Goal: Information Seeking & Learning: Learn about a topic

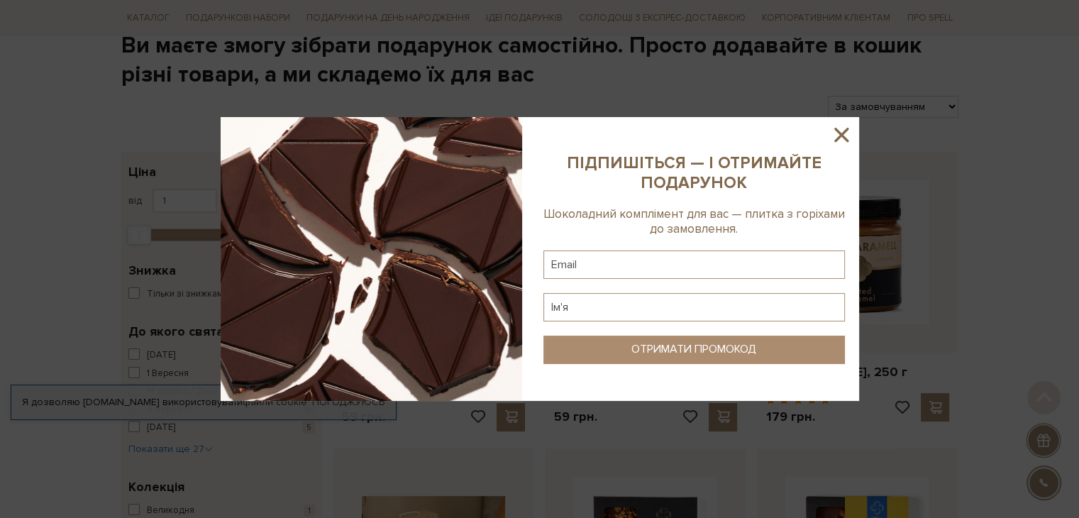
scroll to position [173, 0]
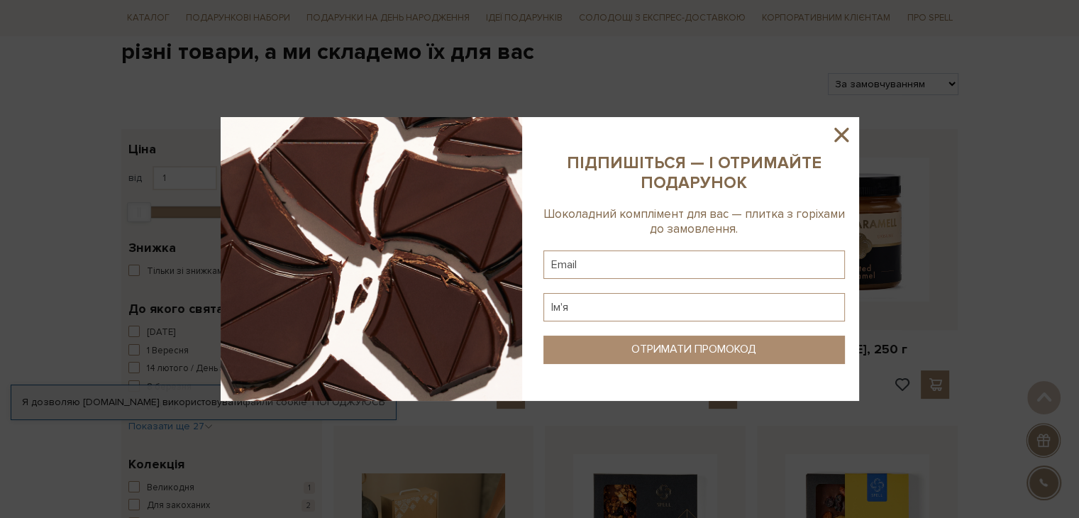
click at [839, 132] on icon at bounding box center [841, 135] width 14 height 14
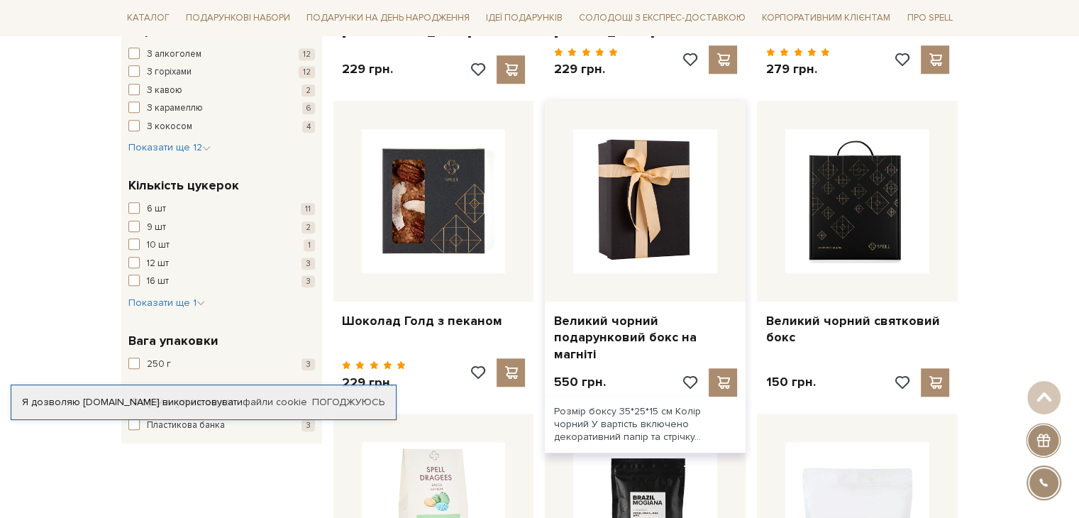
scroll to position [1129, 0]
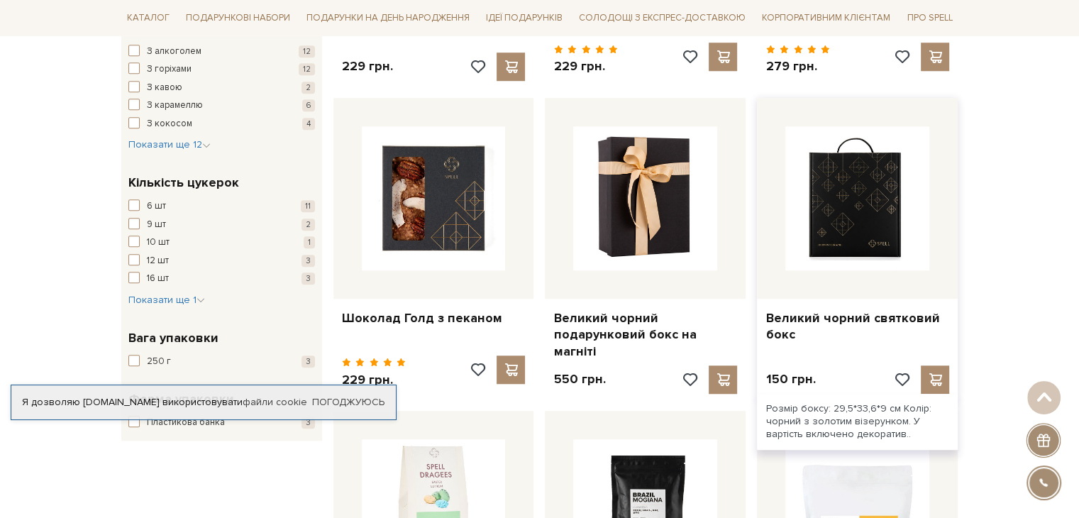
click at [841, 199] on img at bounding box center [857, 198] width 144 height 144
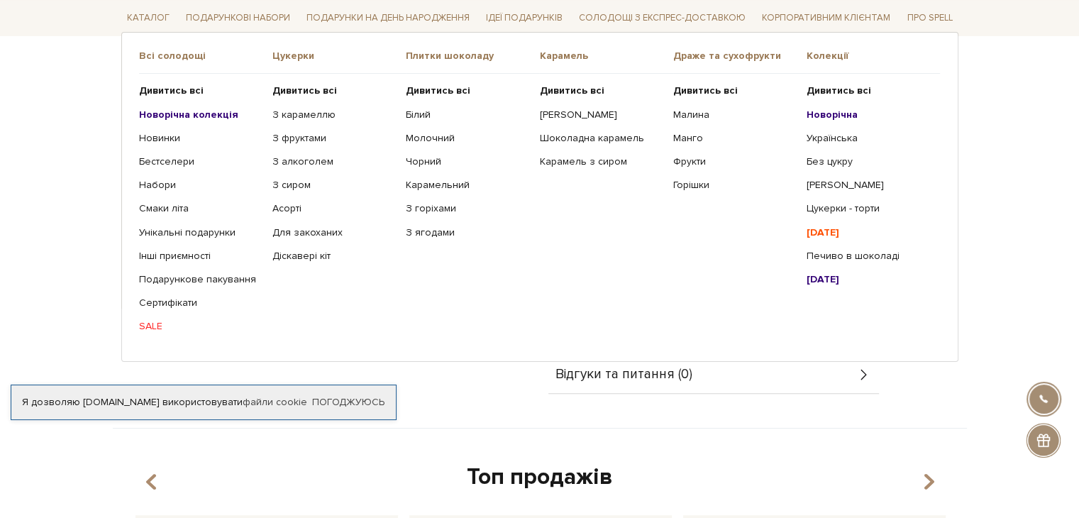
scroll to position [322, 0]
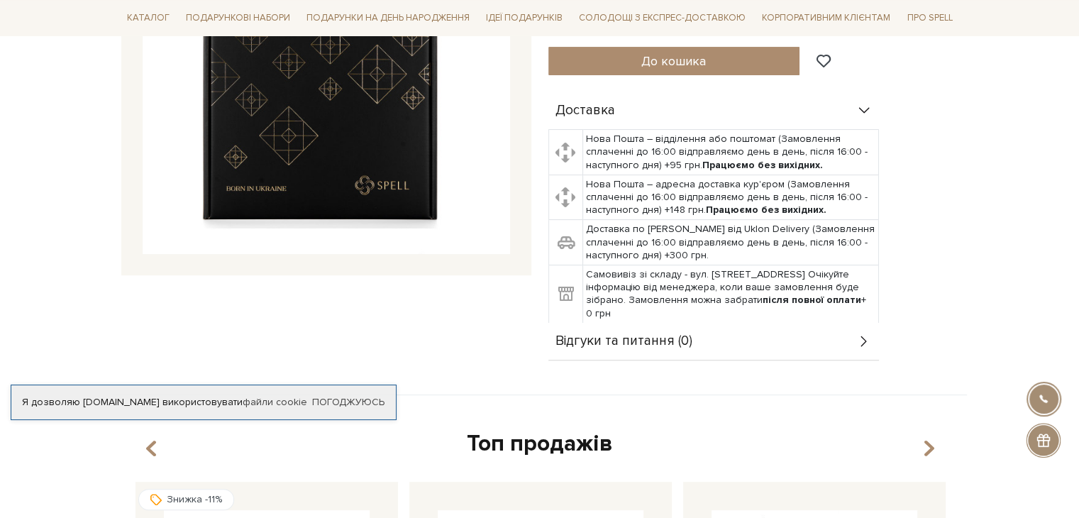
click at [96, 208] on body "Подарункові набори SALE Корпоративним клієнтам Доставка і оплата Консультація: …" at bounding box center [539, 508] width 1079 height 1661
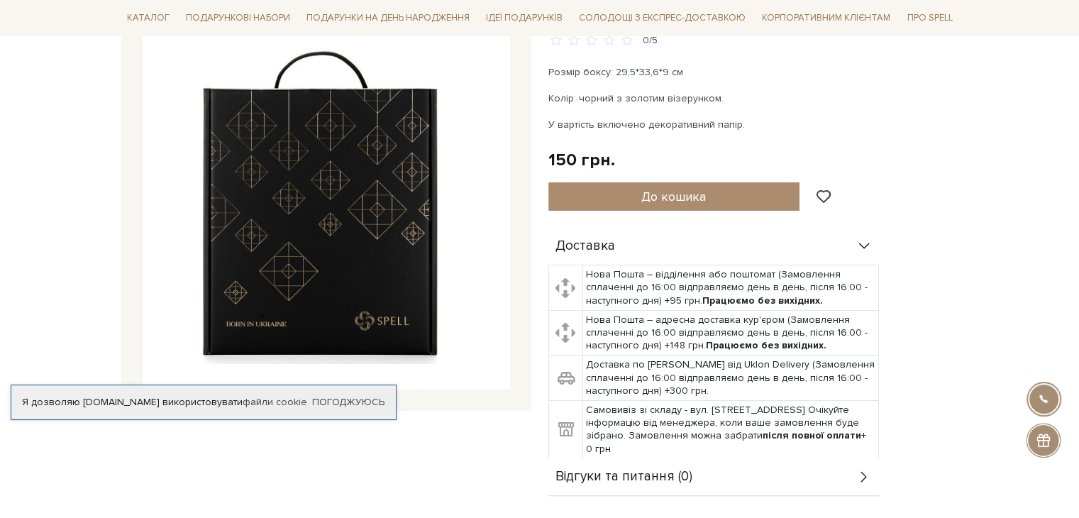
scroll to position [156, 0]
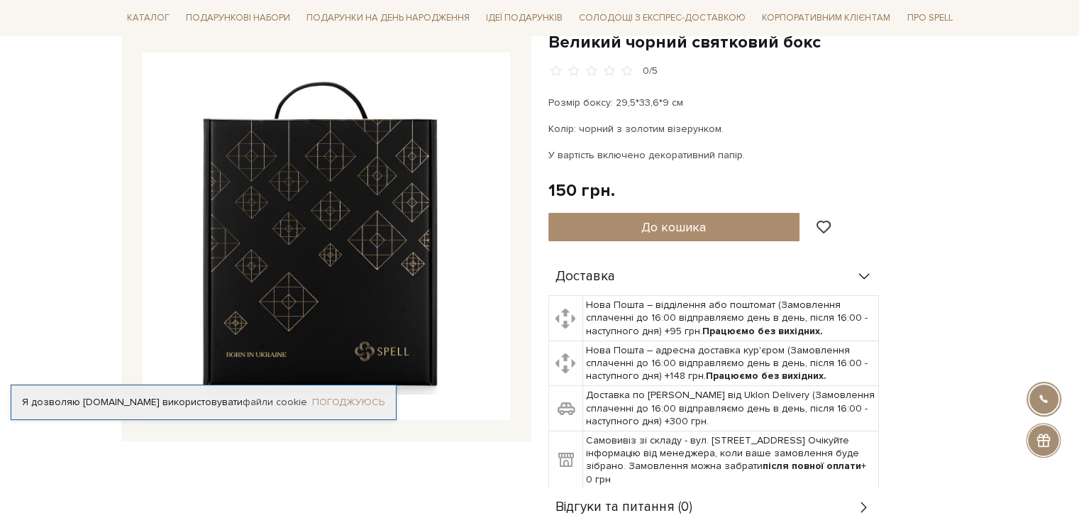
click at [340, 402] on link "Погоджуюсь" at bounding box center [348, 402] width 72 height 13
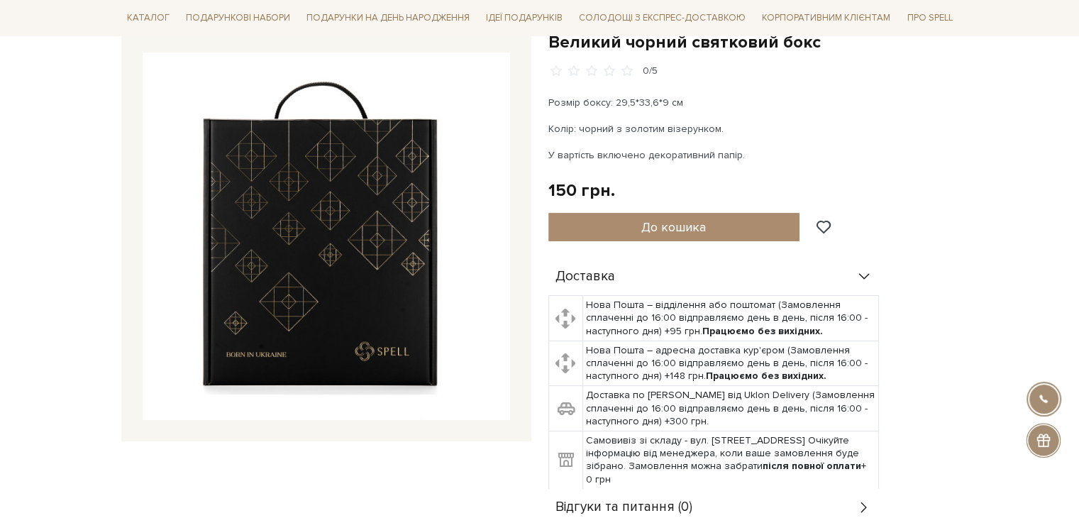
click at [152, 48] on div at bounding box center [326, 236] width 410 height 410
click at [153, 67] on img at bounding box center [326, 235] width 367 height 367
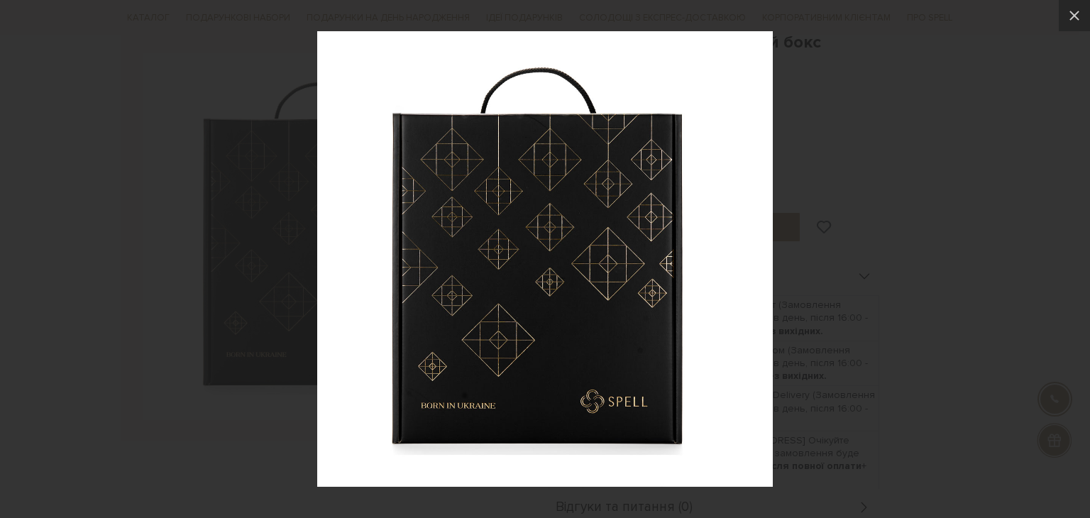
click at [1029, 116] on div at bounding box center [545, 259] width 1090 height 518
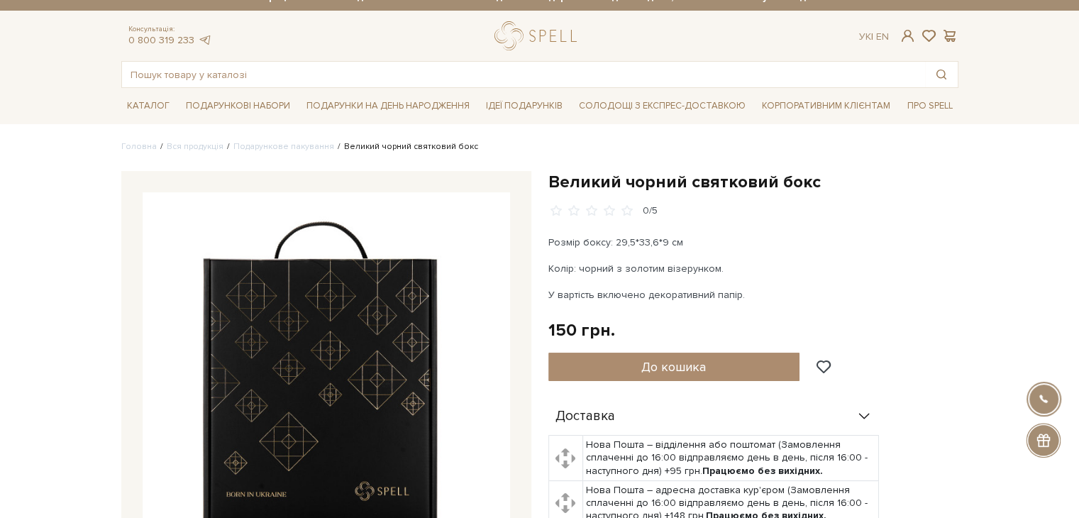
scroll to position [0, 0]
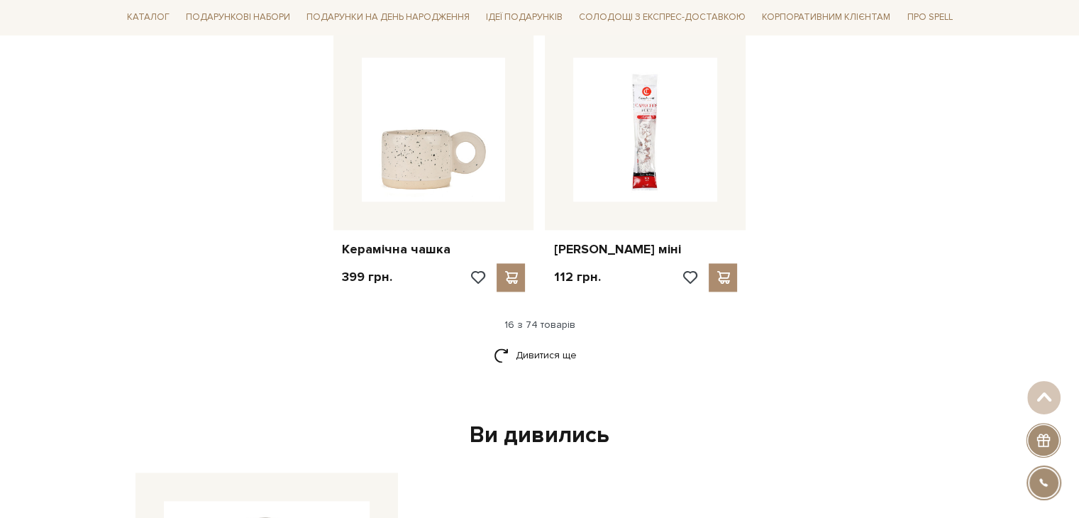
scroll to position [1820, 0]
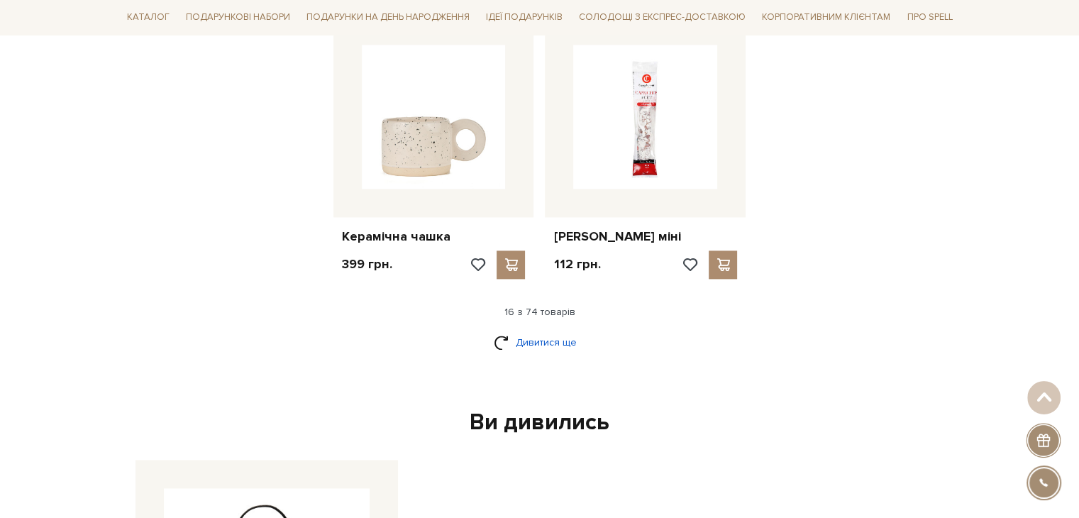
click at [514, 330] on link "Дивитися ще" at bounding box center [540, 342] width 92 height 25
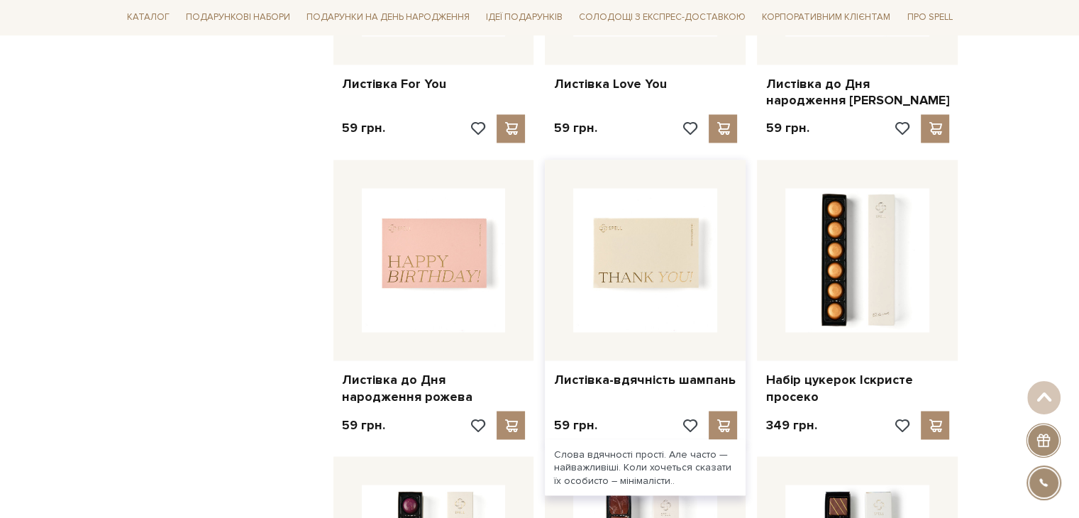
scroll to position [2317, 0]
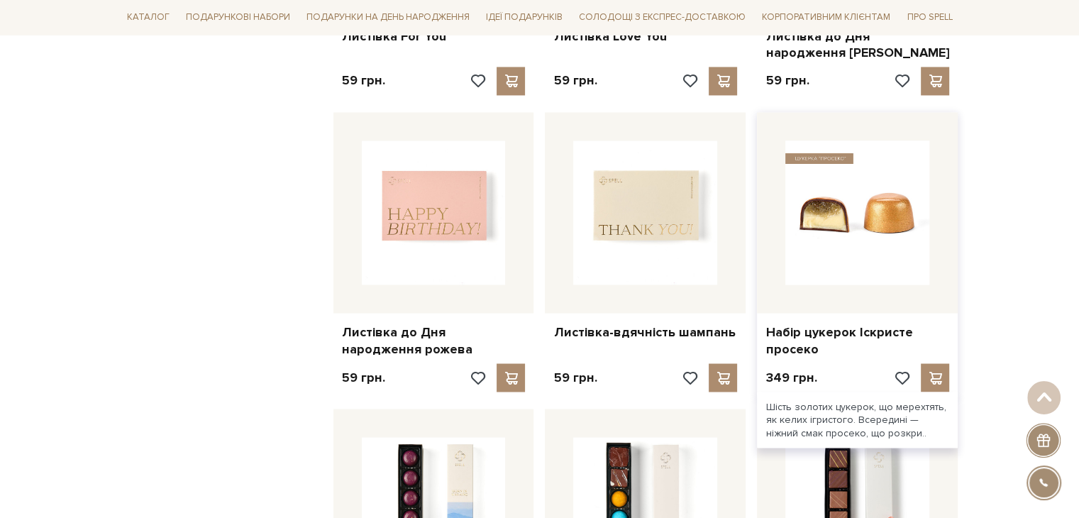
click at [851, 145] on img at bounding box center [857, 212] width 144 height 144
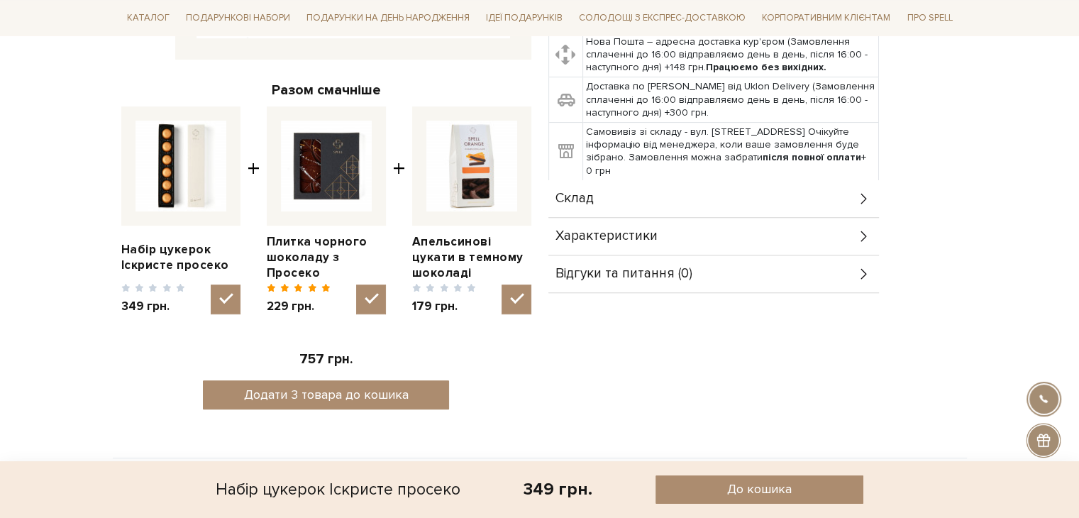
scroll to position [497, 0]
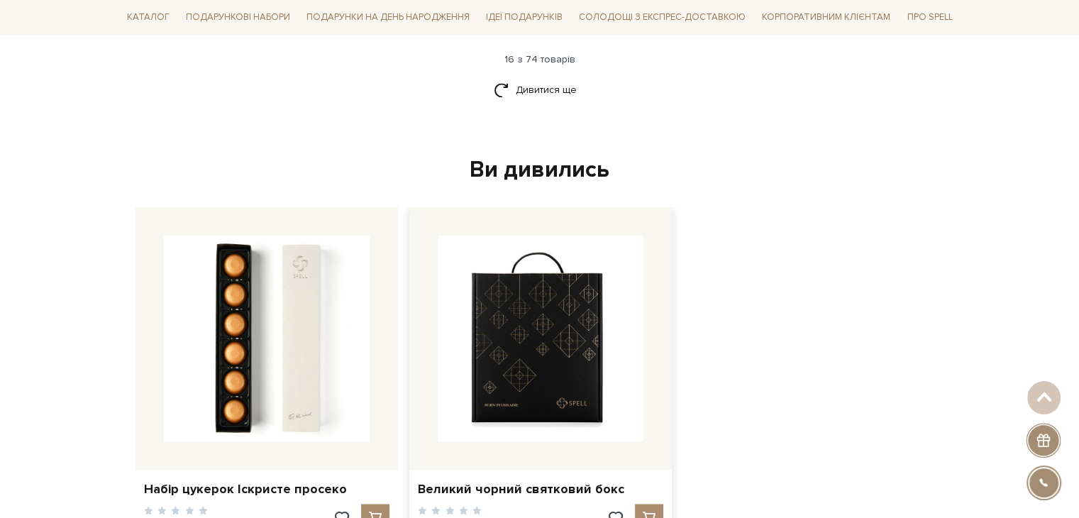
scroll to position [1908, 0]
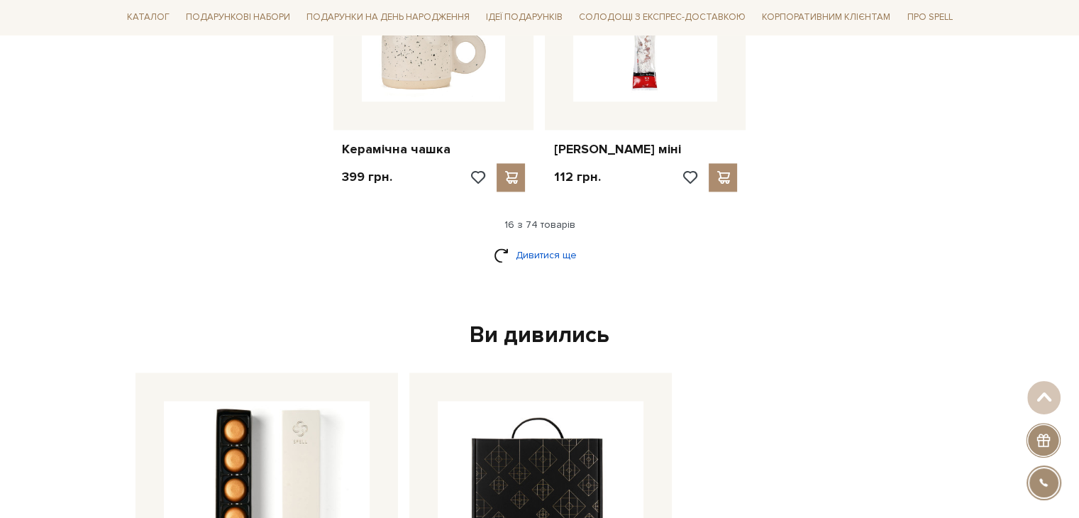
click at [516, 243] on link "Дивитися ще" at bounding box center [540, 255] width 92 height 25
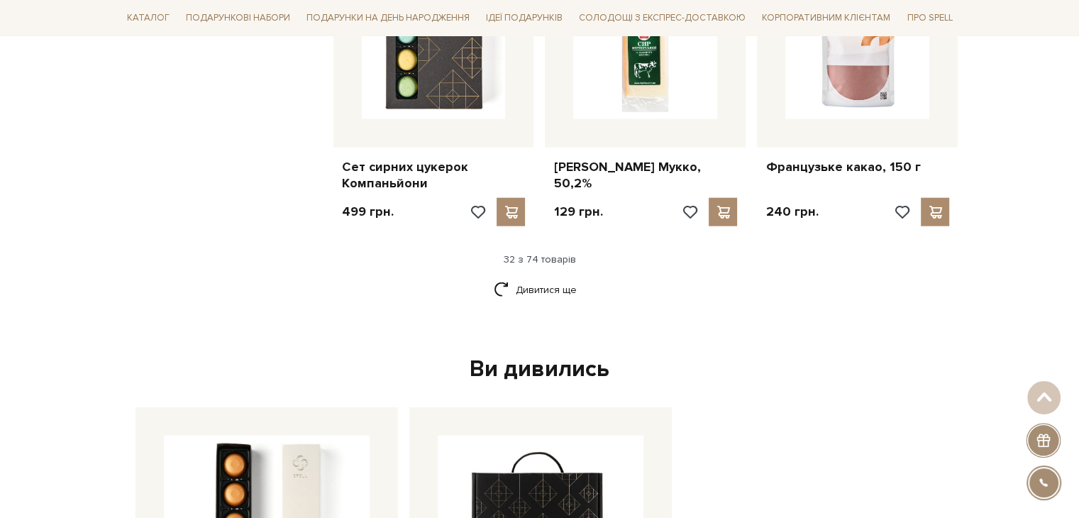
scroll to position [3397, 0]
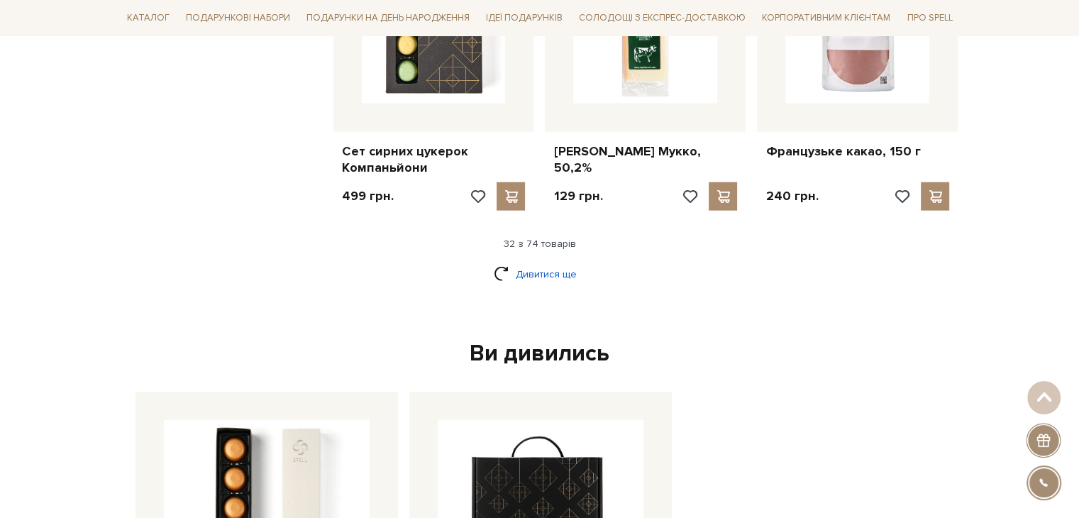
drag, startPoint x: 527, startPoint y: 230, endPoint x: 518, endPoint y: 225, distance: 10.5
click at [527, 262] on link "Дивитися ще" at bounding box center [540, 274] width 92 height 25
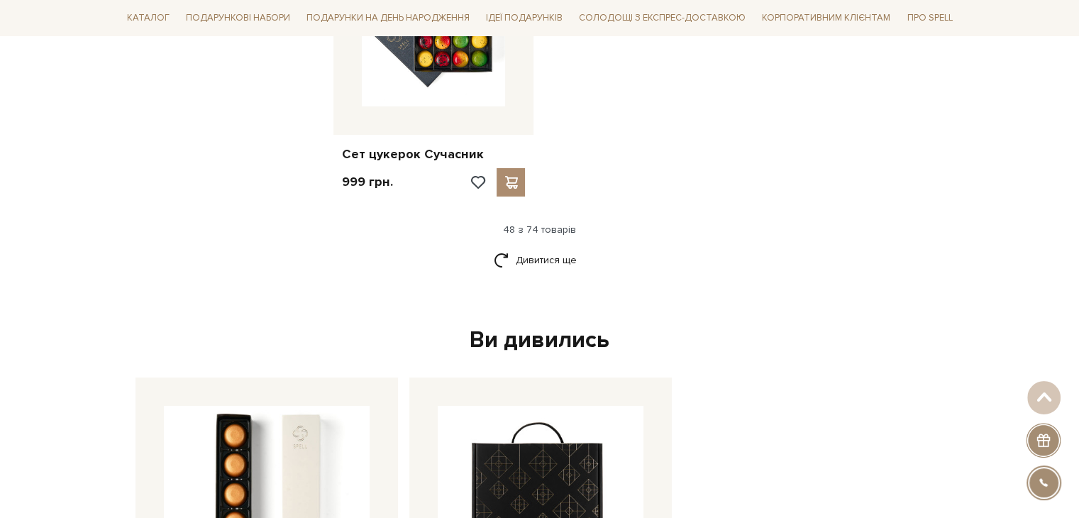
scroll to position [4391, 0]
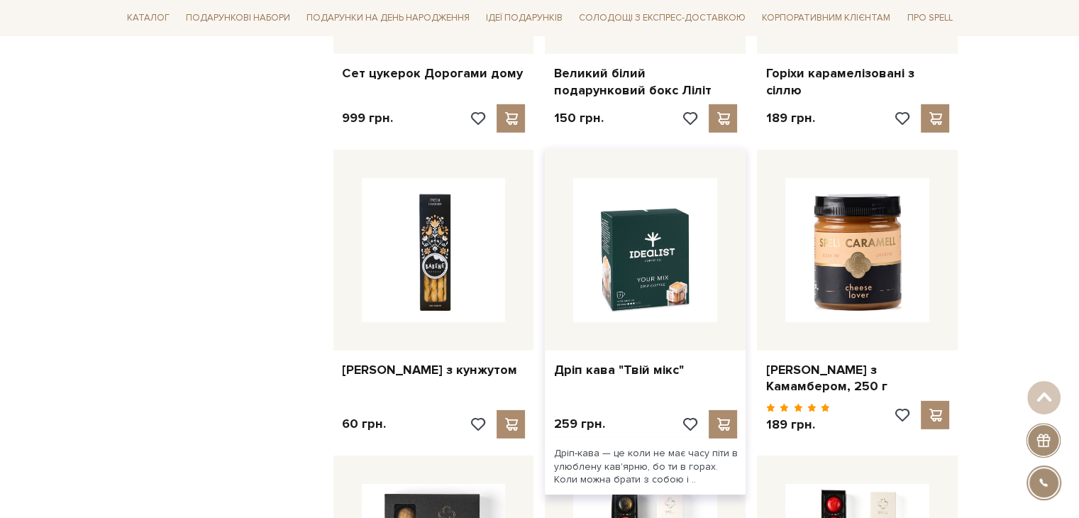
click at [647, 189] on img at bounding box center [645, 250] width 144 height 144
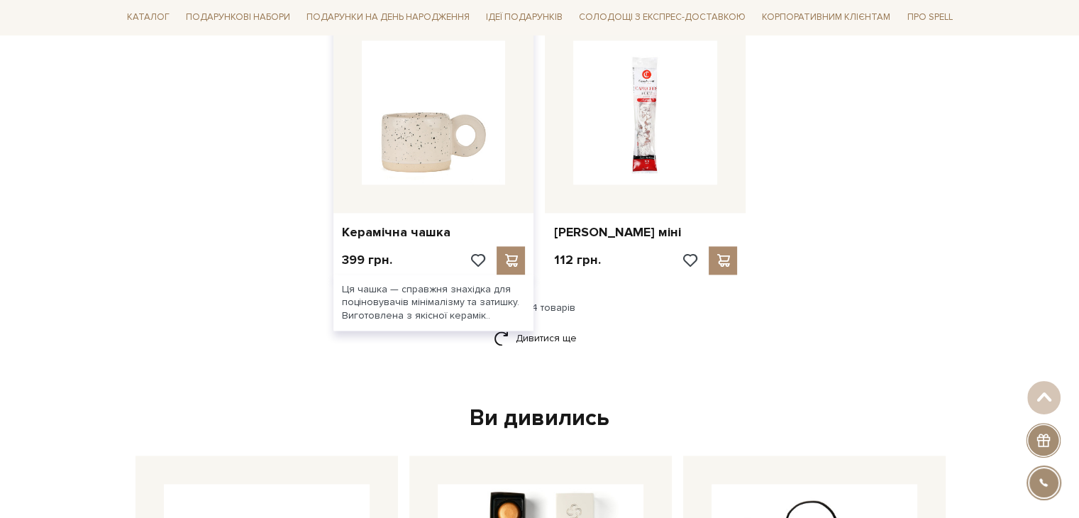
scroll to position [1986, 0]
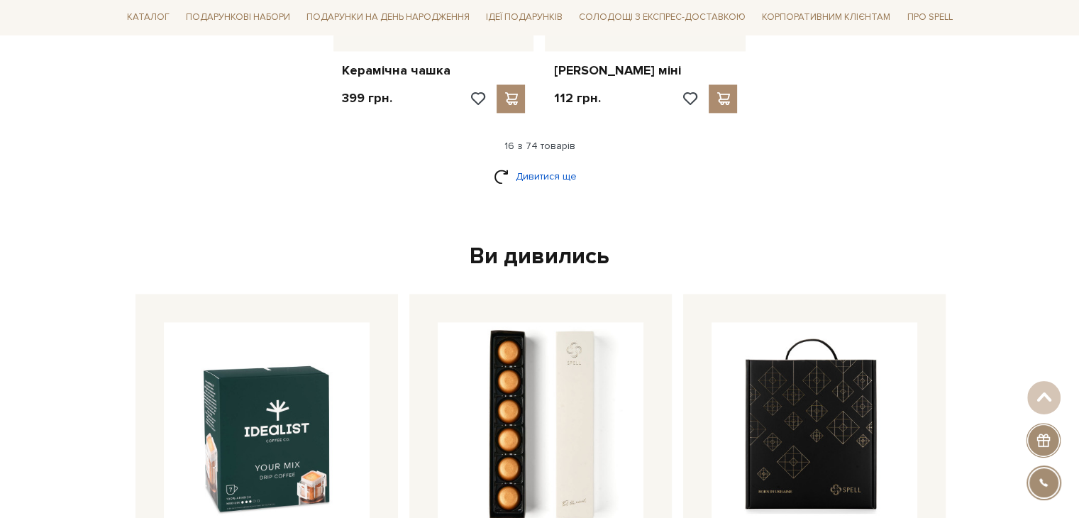
click at [533, 164] on link "Дивитися ще" at bounding box center [540, 176] width 92 height 25
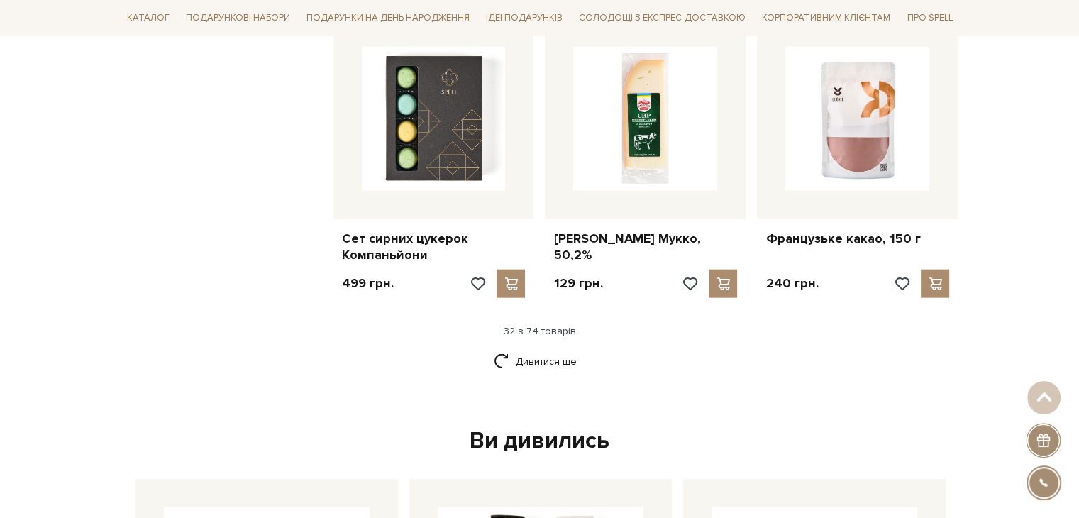
scroll to position [3476, 0]
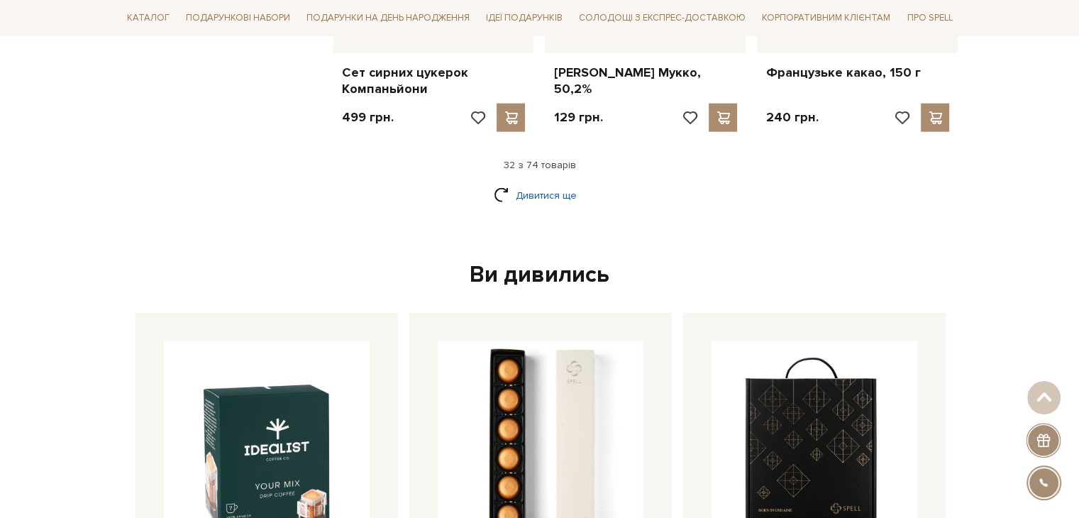
click at [511, 183] on link "Дивитися ще" at bounding box center [540, 195] width 92 height 25
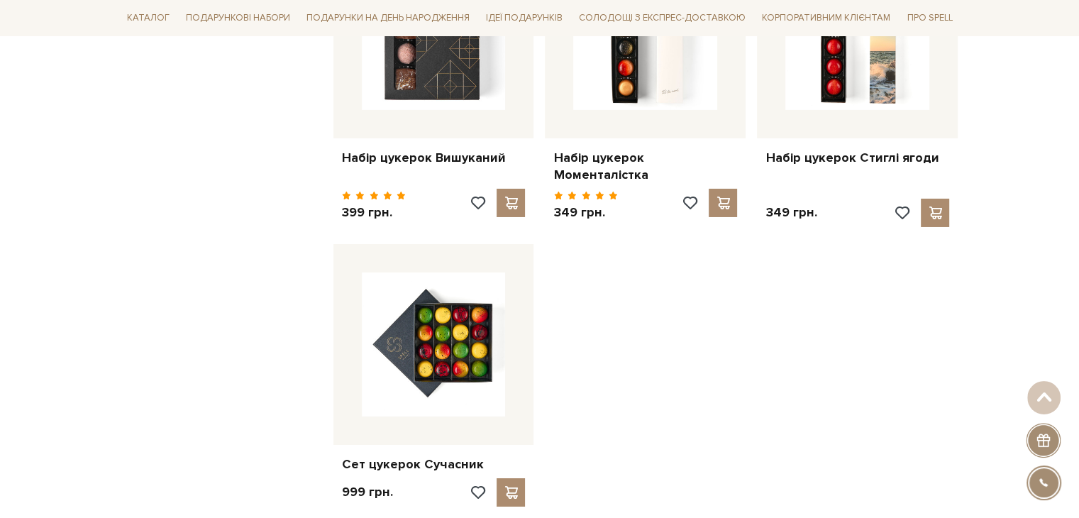
scroll to position [5131, 0]
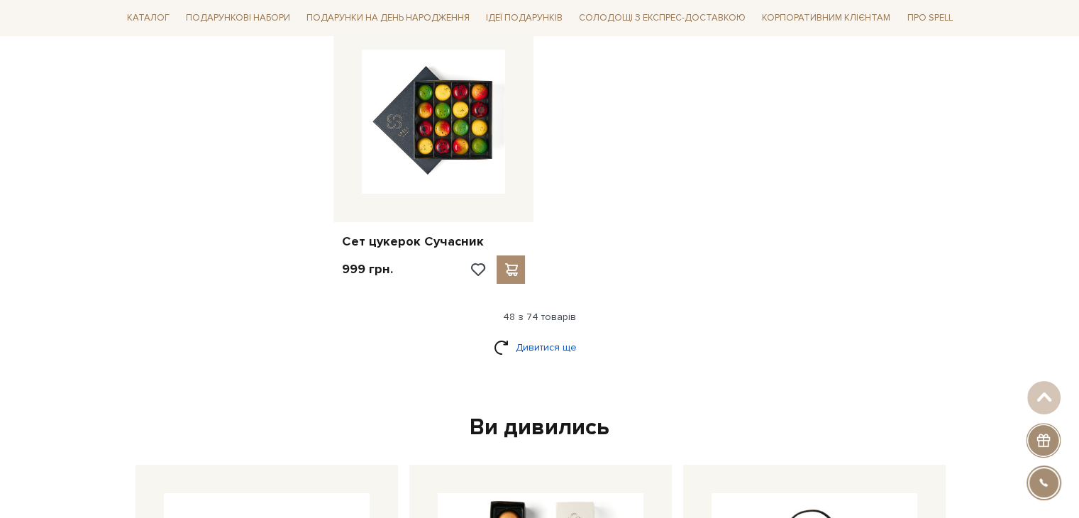
click at [539, 335] on link "Дивитися ще" at bounding box center [540, 347] width 92 height 25
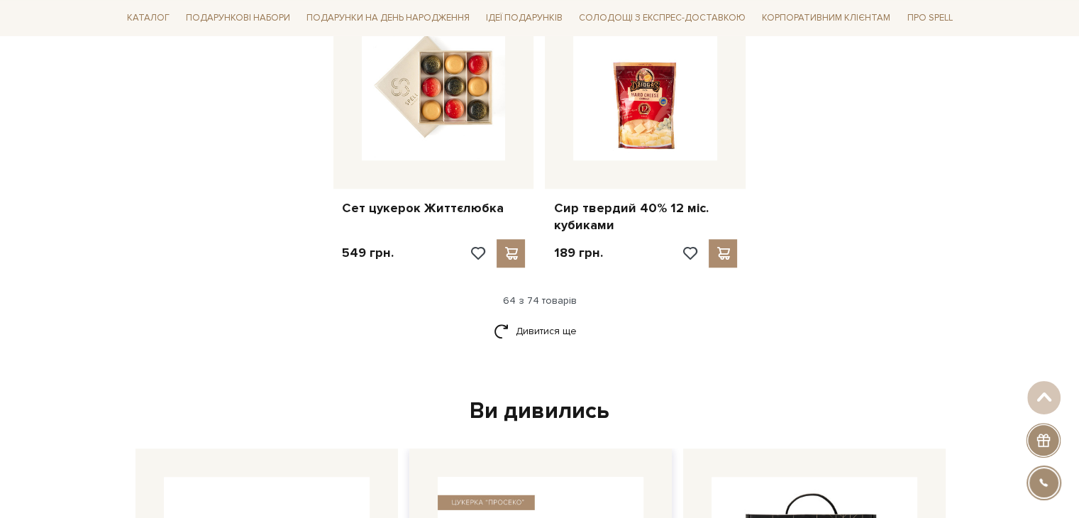
scroll to position [6786, 0]
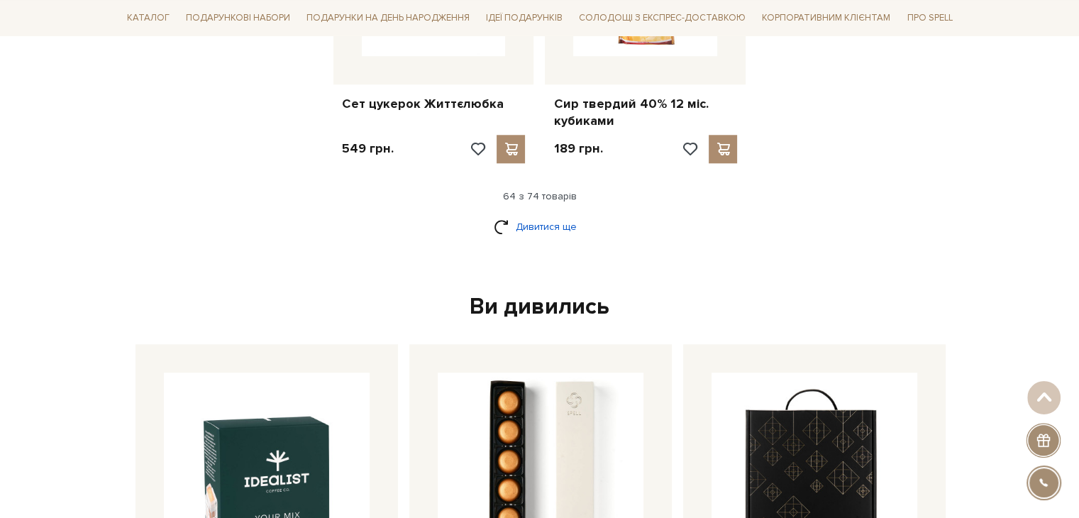
click at [526, 214] on link "Дивитися ще" at bounding box center [540, 226] width 92 height 25
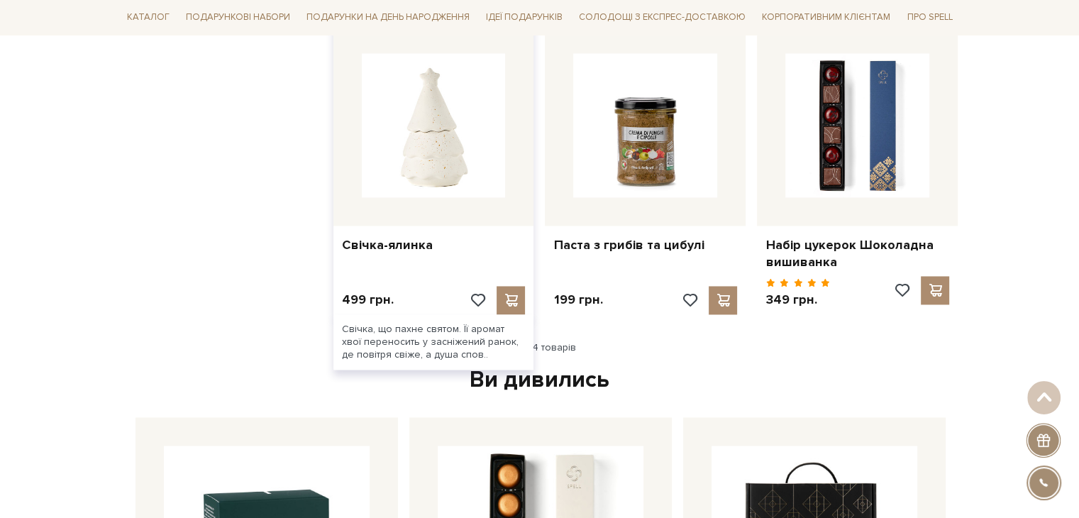
scroll to position [7449, 0]
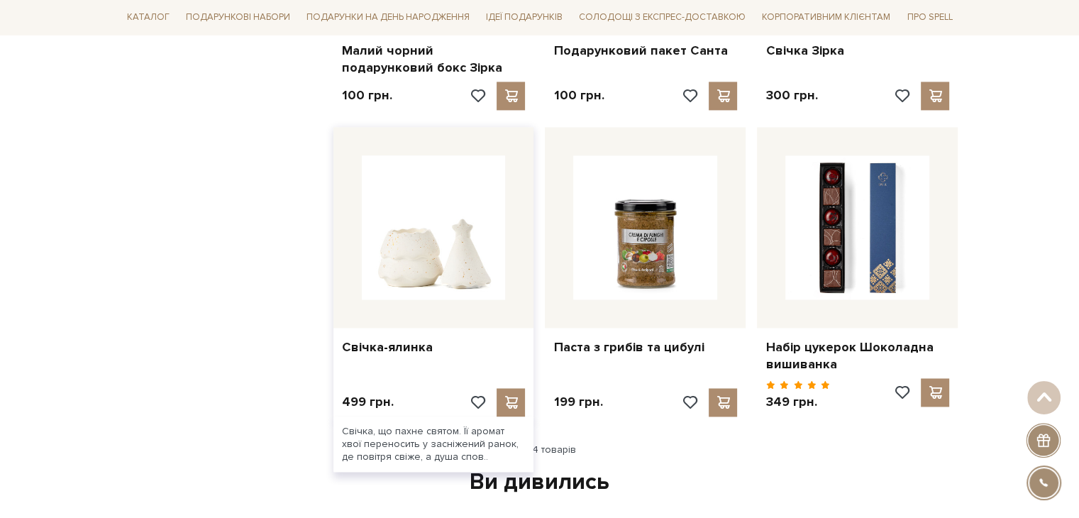
click at [438, 155] on img at bounding box center [434, 227] width 144 height 144
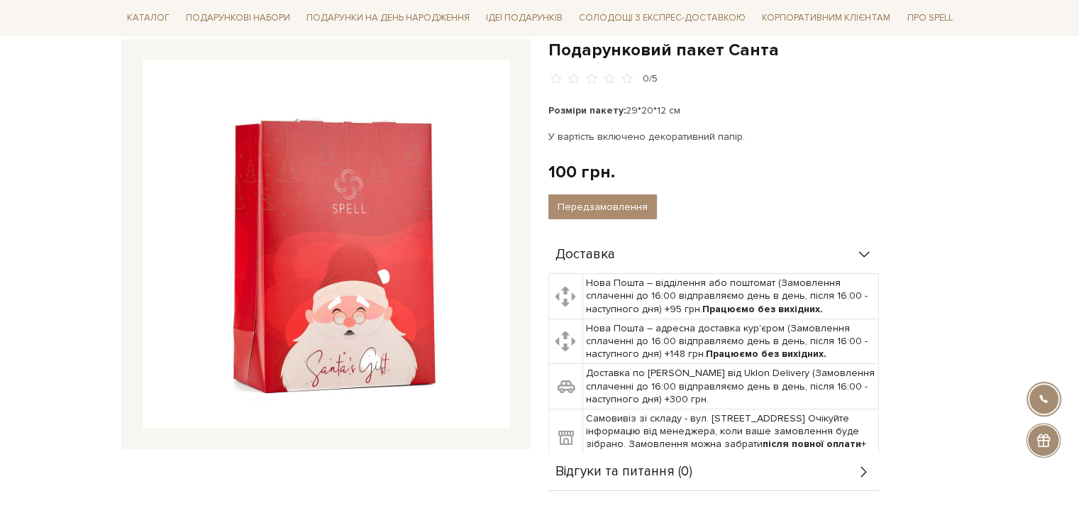
scroll to position [165, 0]
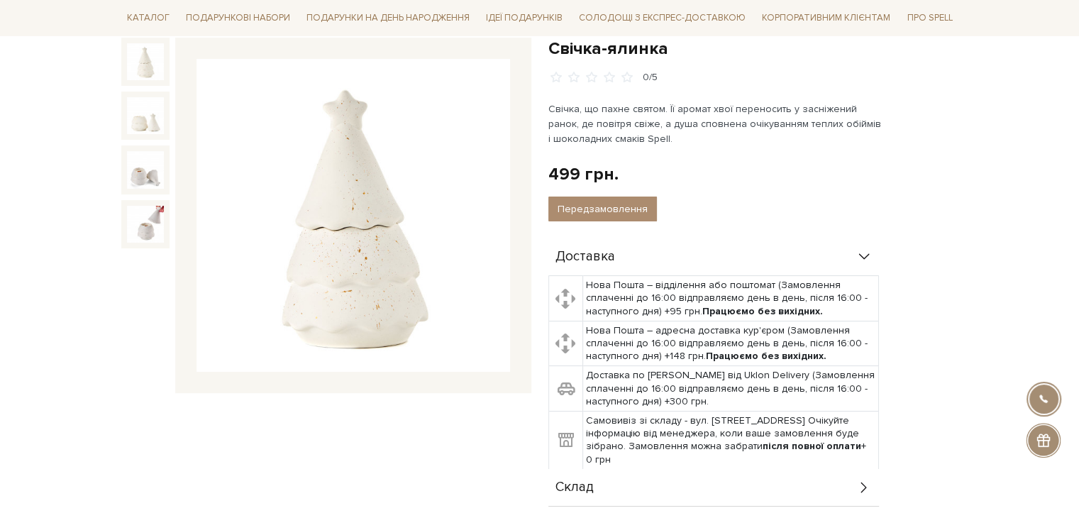
scroll to position [165, 0]
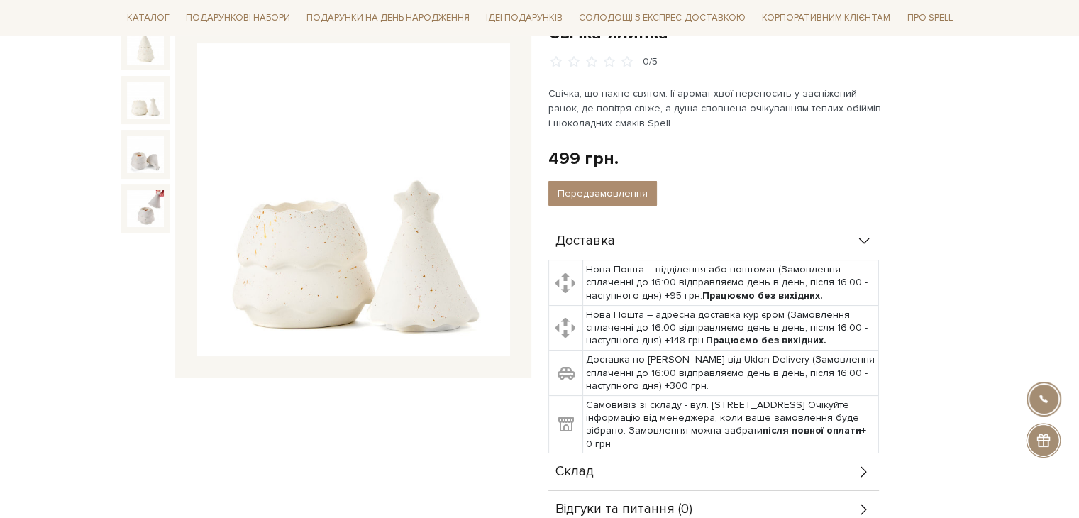
click at [131, 99] on img at bounding box center [145, 100] width 37 height 37
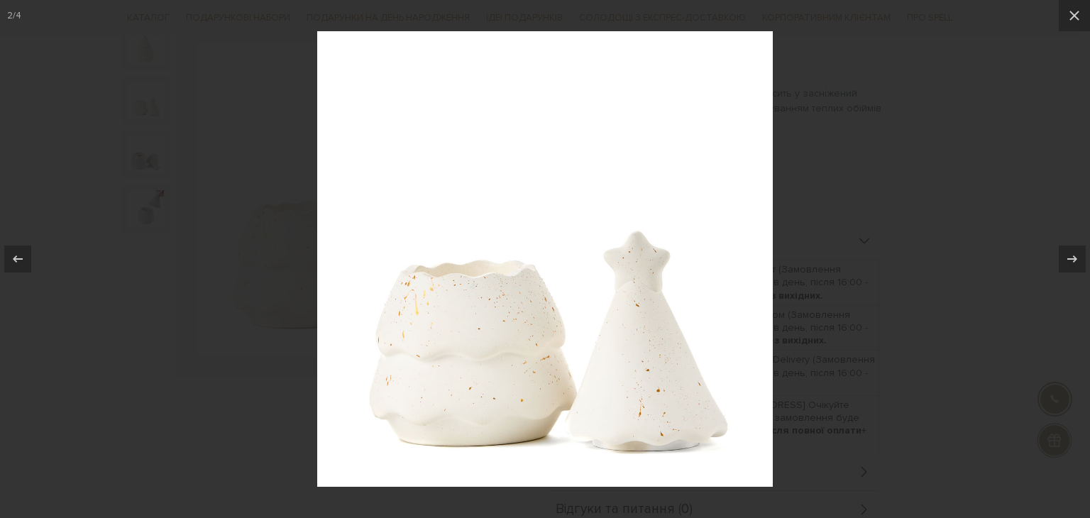
click at [877, 111] on div at bounding box center [545, 259] width 1090 height 518
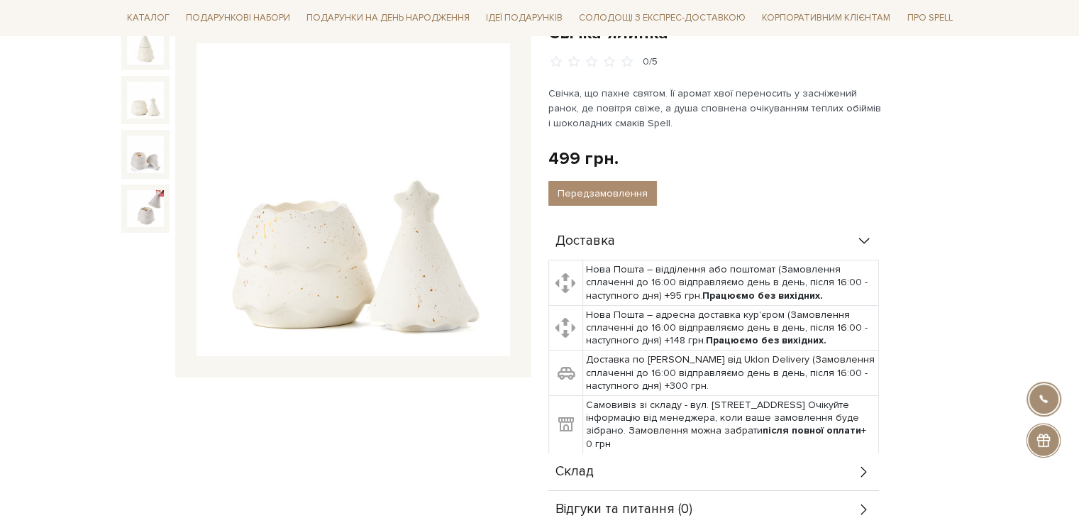
click at [138, 162] on img at bounding box center [145, 154] width 37 height 37
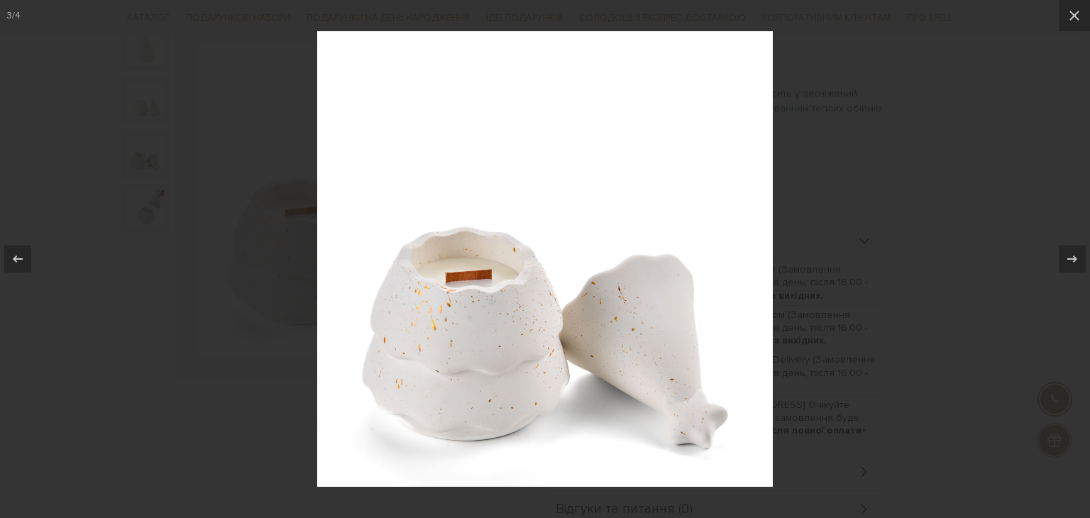
click at [179, 348] on div at bounding box center [545, 259] width 1090 height 518
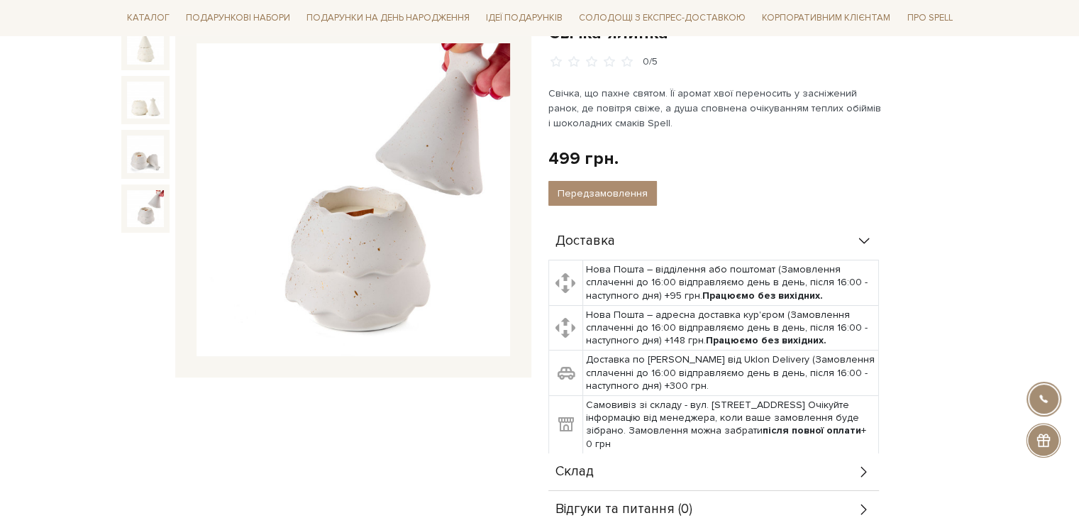
click at [145, 214] on img at bounding box center [145, 208] width 37 height 37
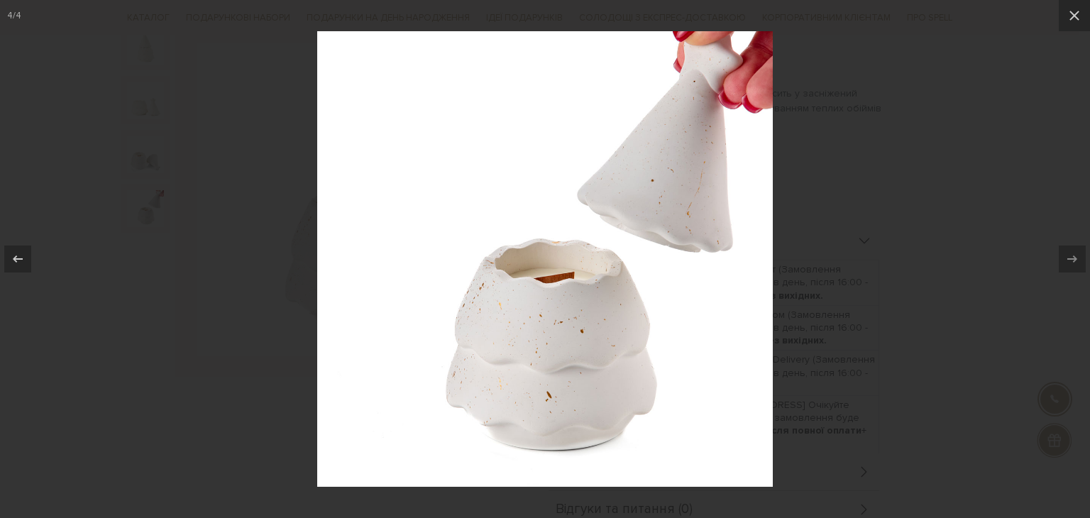
click at [172, 315] on div at bounding box center [545, 259] width 1090 height 518
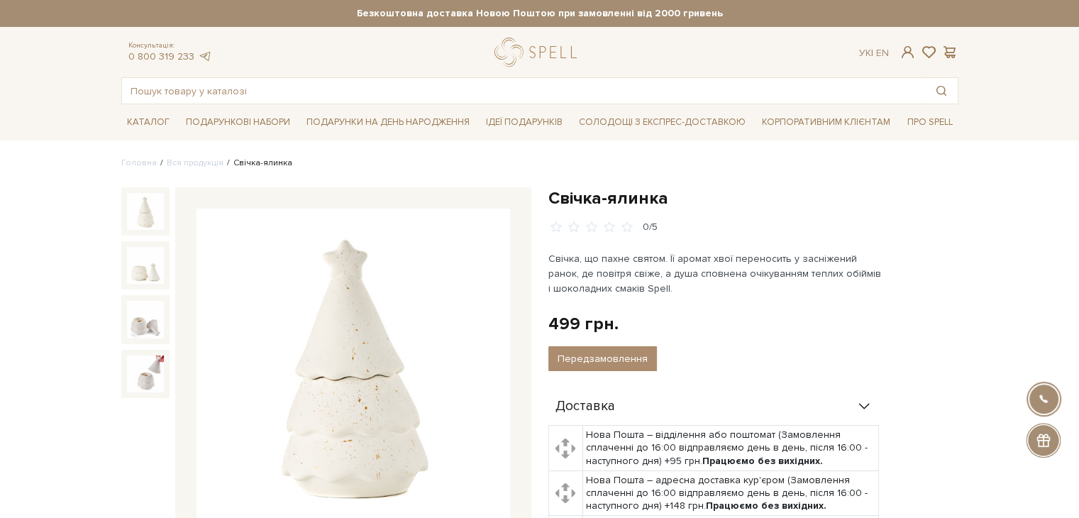
click at [130, 219] on img at bounding box center [145, 211] width 37 height 37
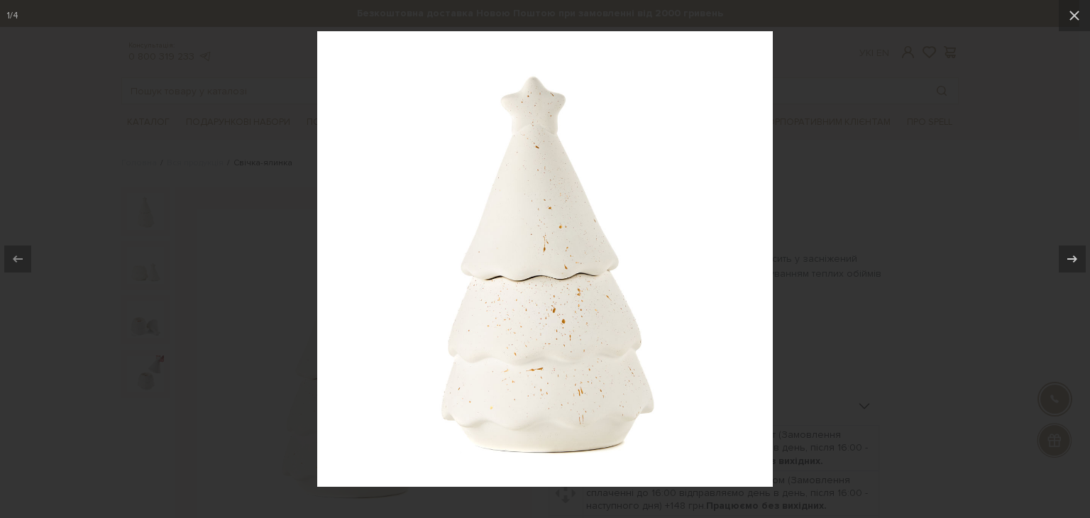
click at [914, 187] on div at bounding box center [545, 259] width 1090 height 518
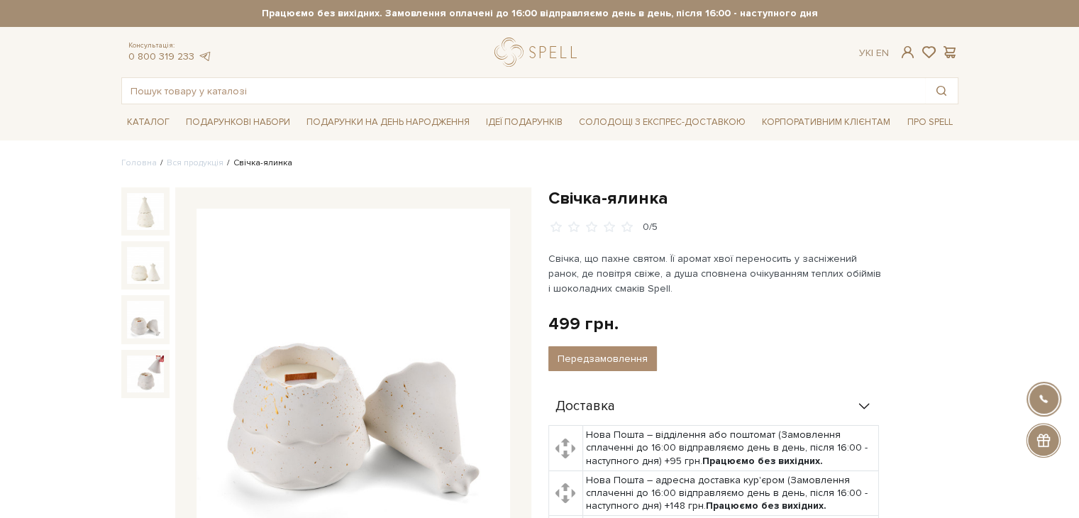
click at [145, 330] on img at bounding box center [145, 319] width 37 height 37
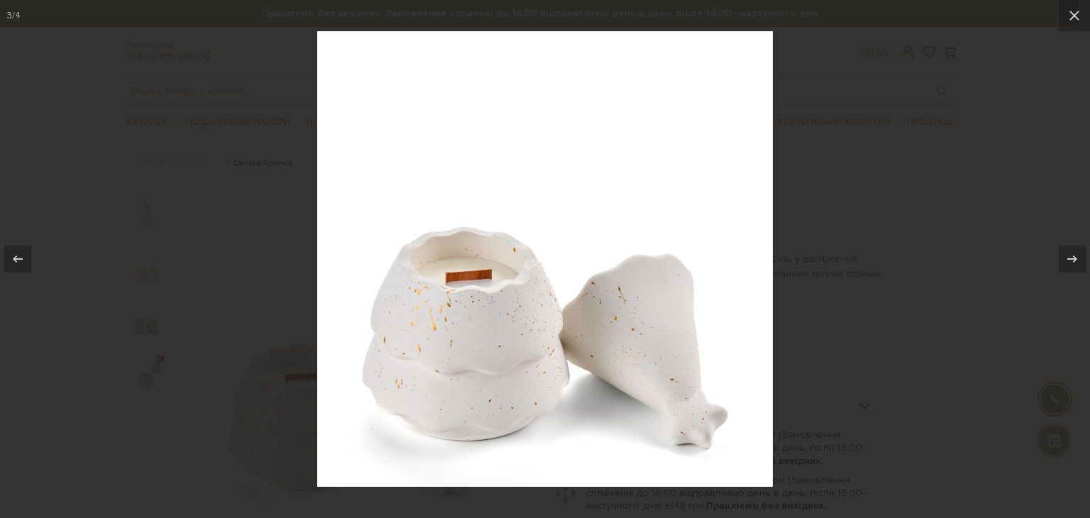
drag, startPoint x: 157, startPoint y: 370, endPoint x: 167, endPoint y: 365, distance: 10.8
click at [158, 368] on div at bounding box center [545, 259] width 1090 height 518
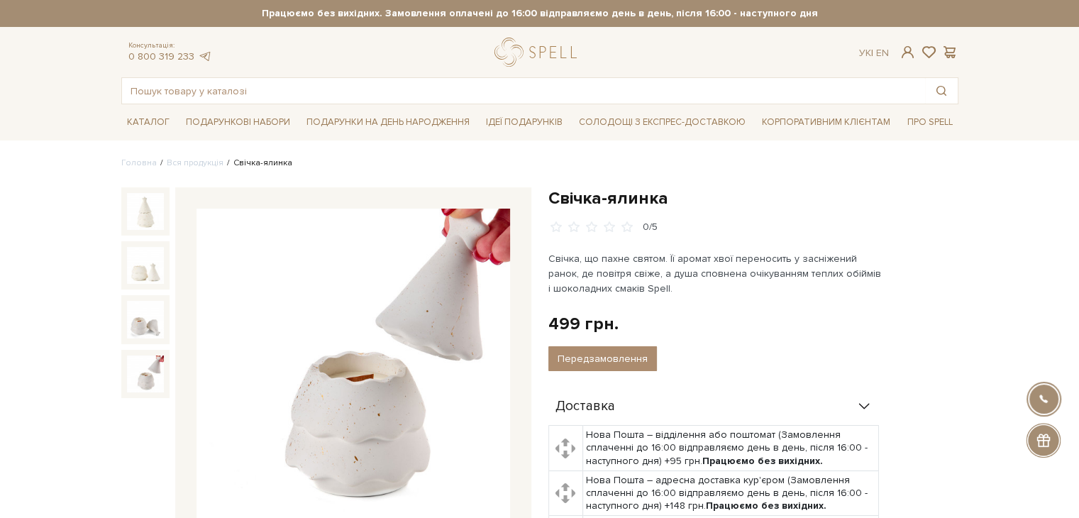
click at [145, 435] on div at bounding box center [145, 352] width 48 height 331
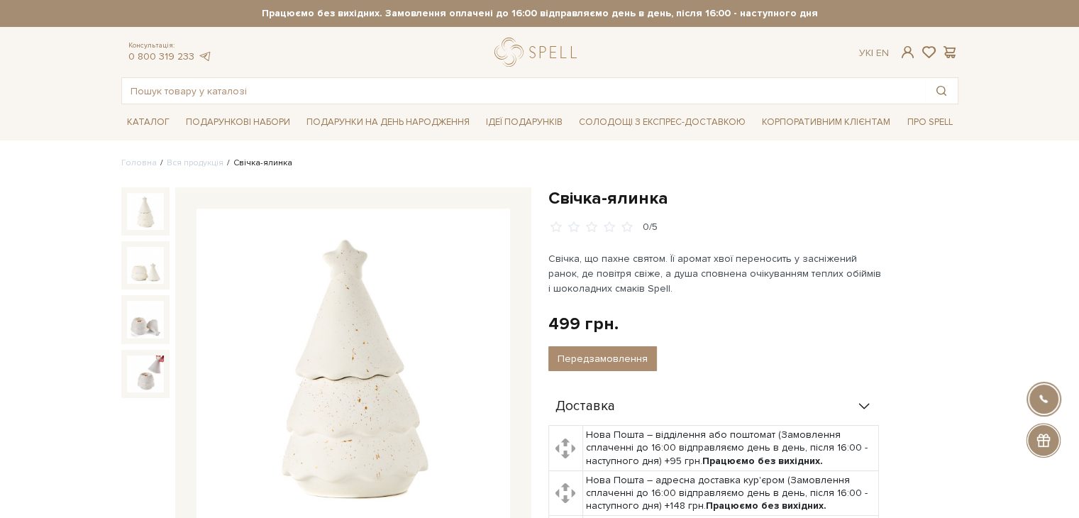
click at [132, 208] on img at bounding box center [145, 211] width 37 height 37
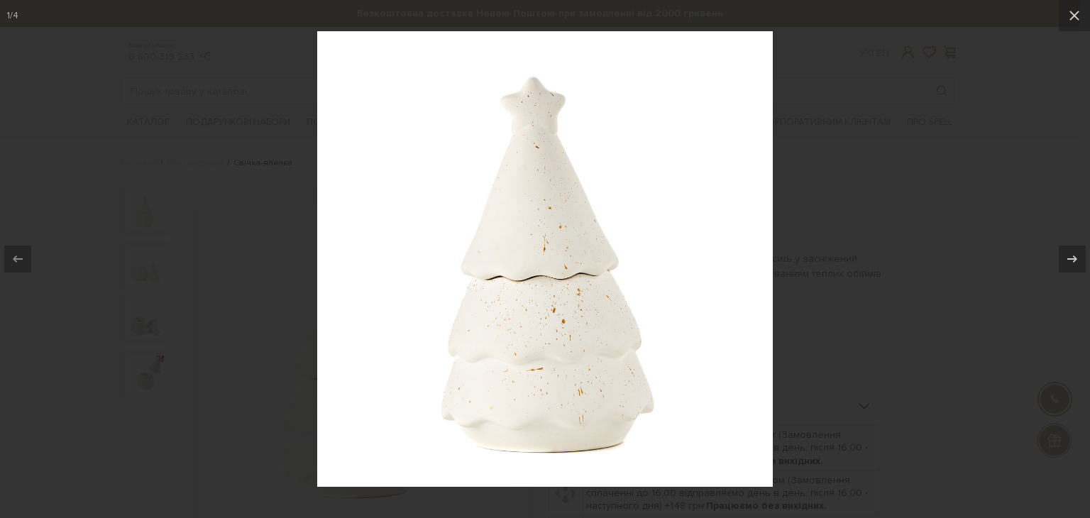
click at [836, 179] on div at bounding box center [545, 259] width 1090 height 518
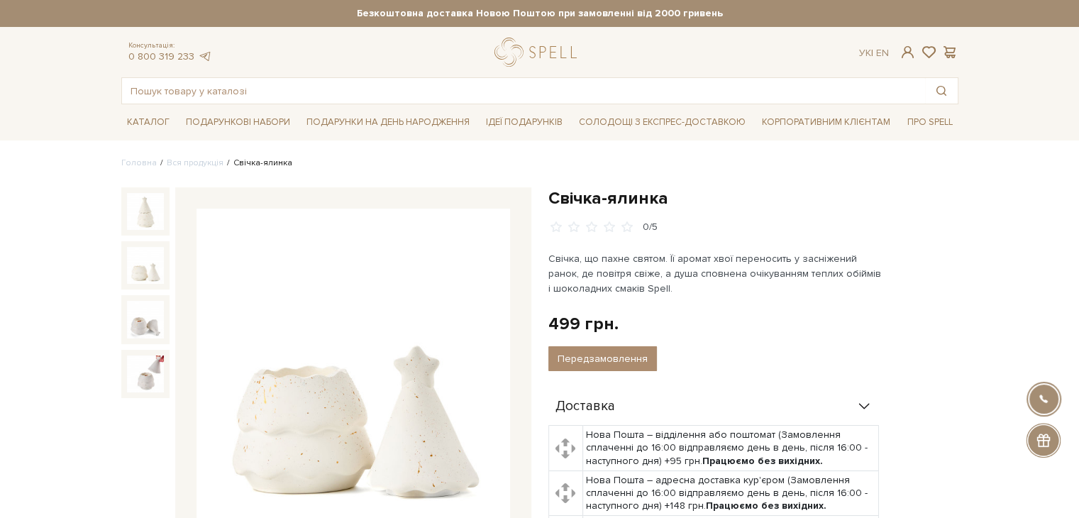
click at [140, 275] on img at bounding box center [145, 265] width 37 height 37
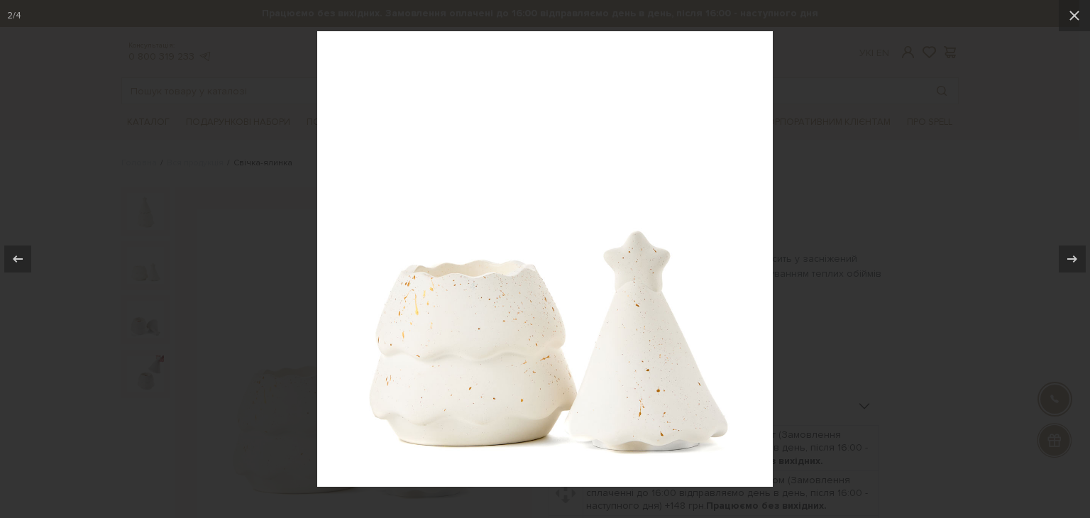
click at [862, 233] on div at bounding box center [545, 259] width 1090 height 518
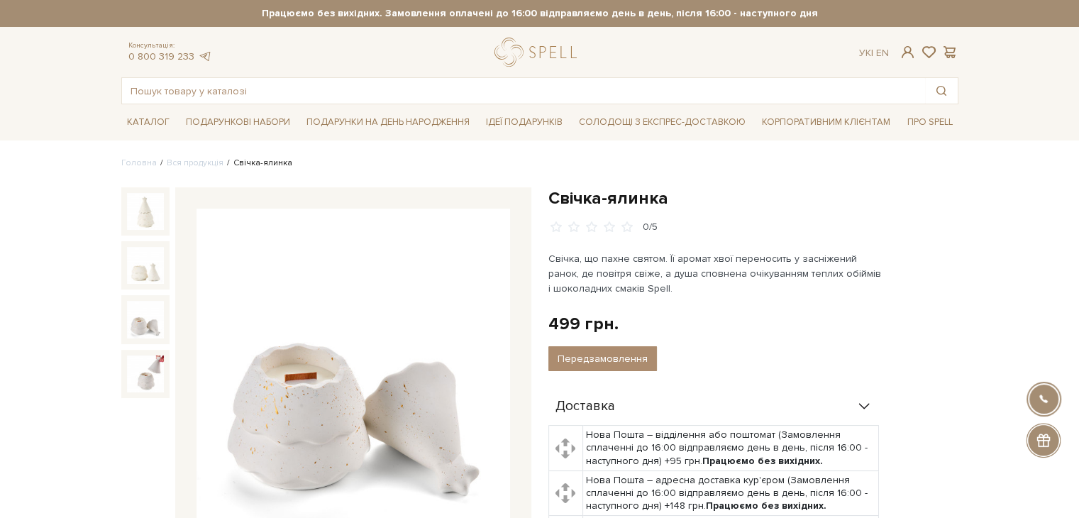
click at [151, 320] on img at bounding box center [145, 319] width 37 height 37
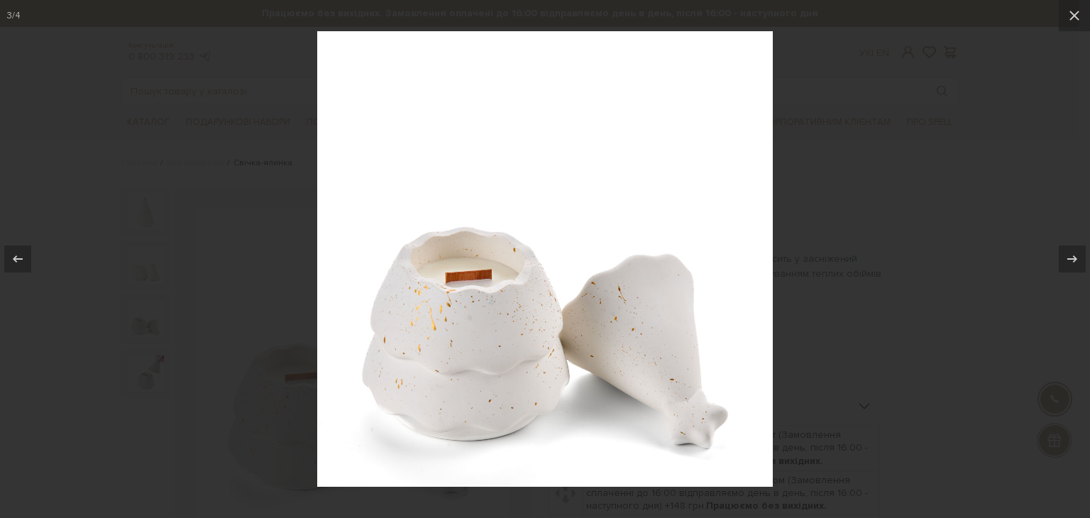
click at [791, 165] on div at bounding box center [545, 259] width 1090 height 518
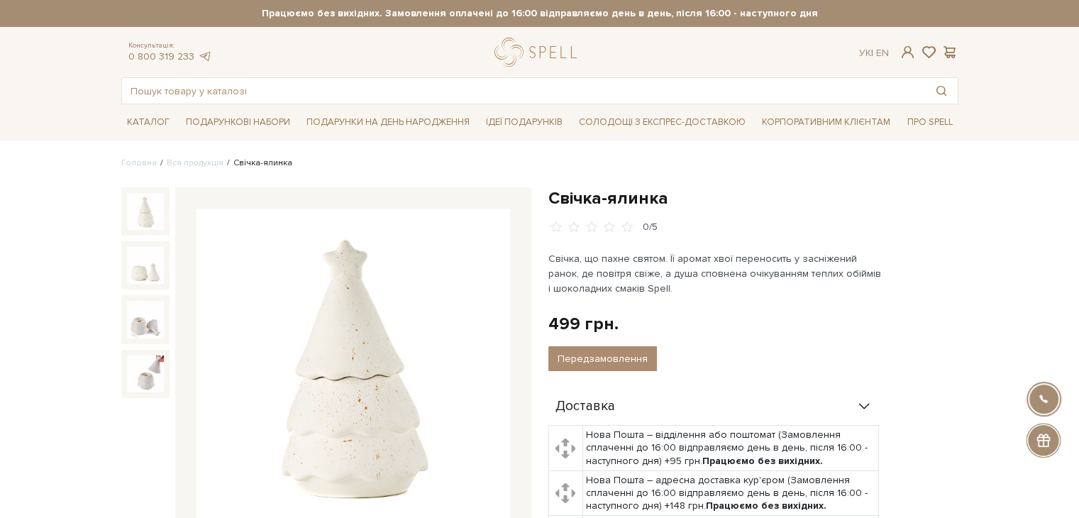
click at [149, 210] on img at bounding box center [145, 211] width 37 height 37
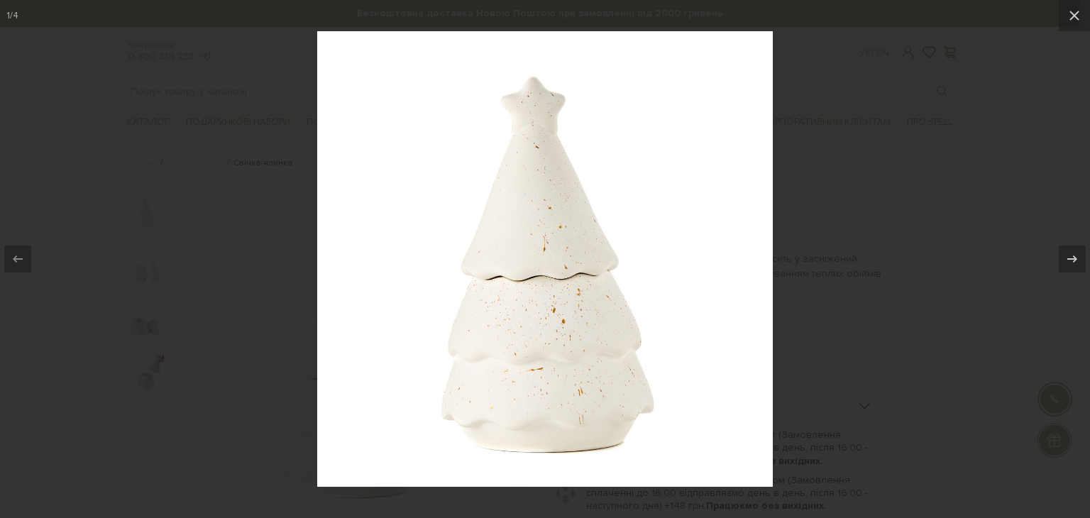
click at [928, 166] on div at bounding box center [545, 259] width 1090 height 518
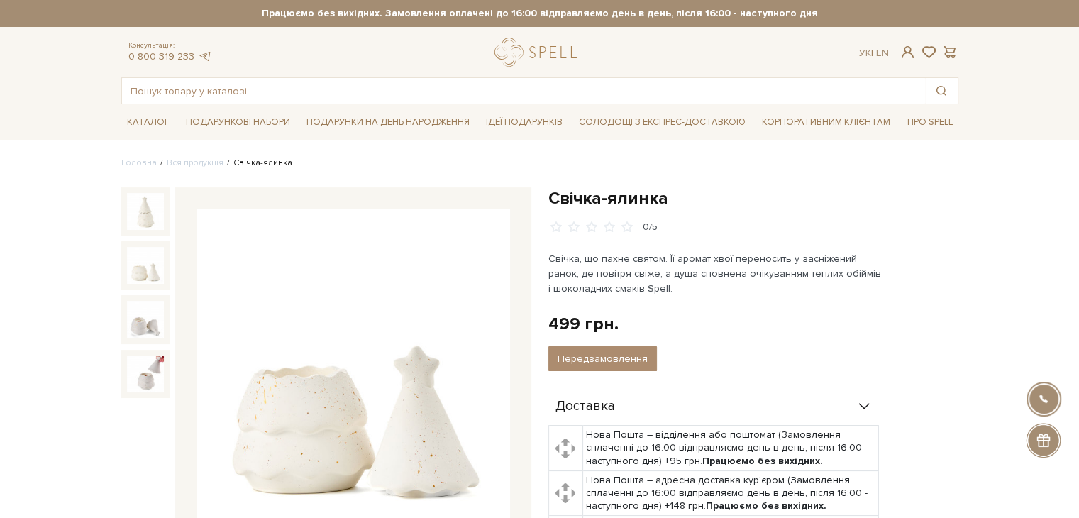
click at [145, 264] on img at bounding box center [145, 265] width 37 height 37
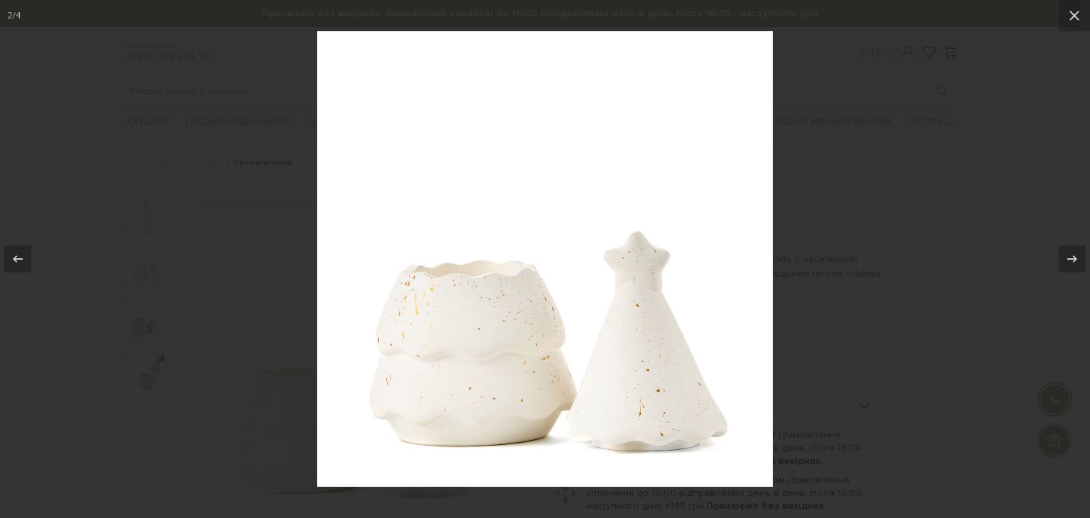
click at [919, 223] on div at bounding box center [545, 259] width 1090 height 518
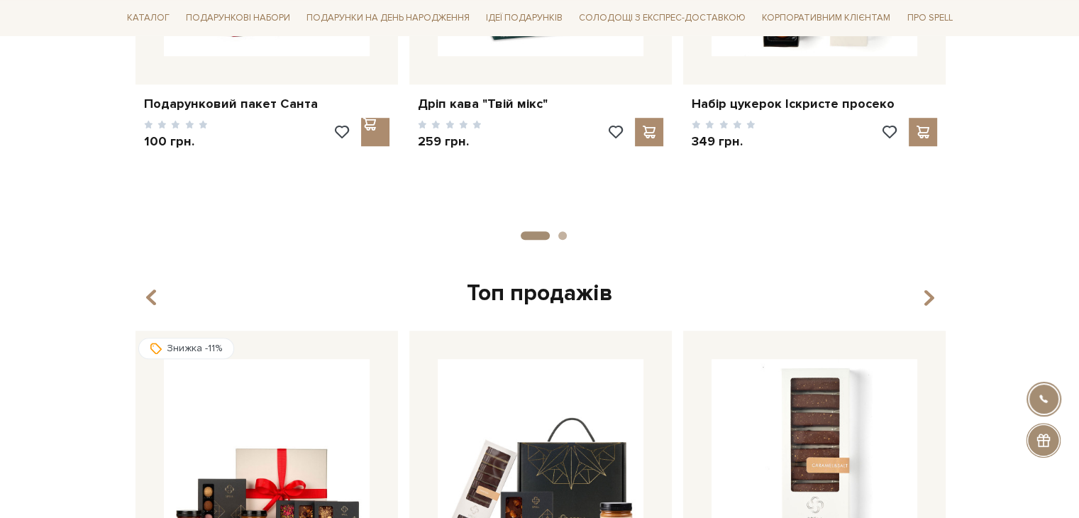
scroll to position [827, 0]
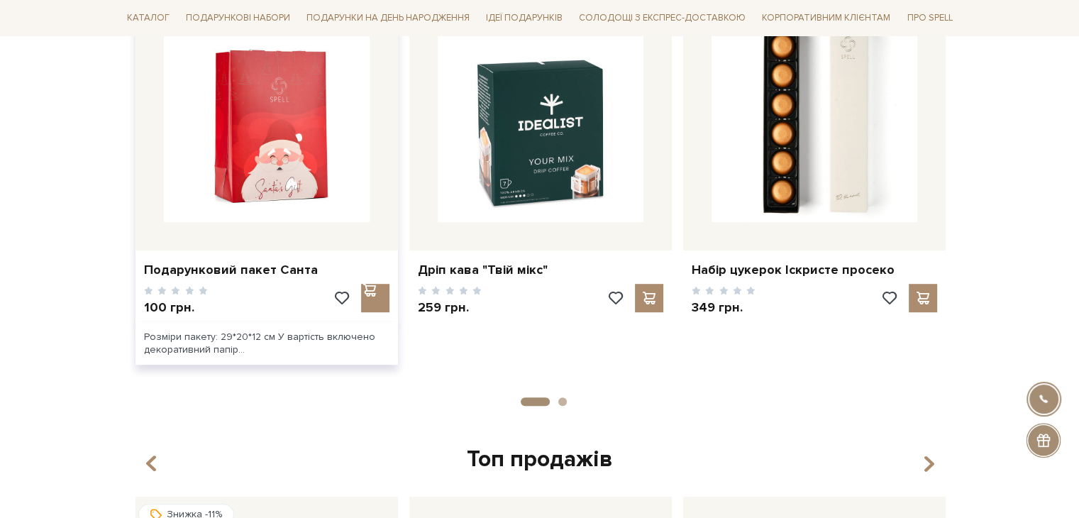
click at [243, 116] on img at bounding box center [267, 119] width 206 height 206
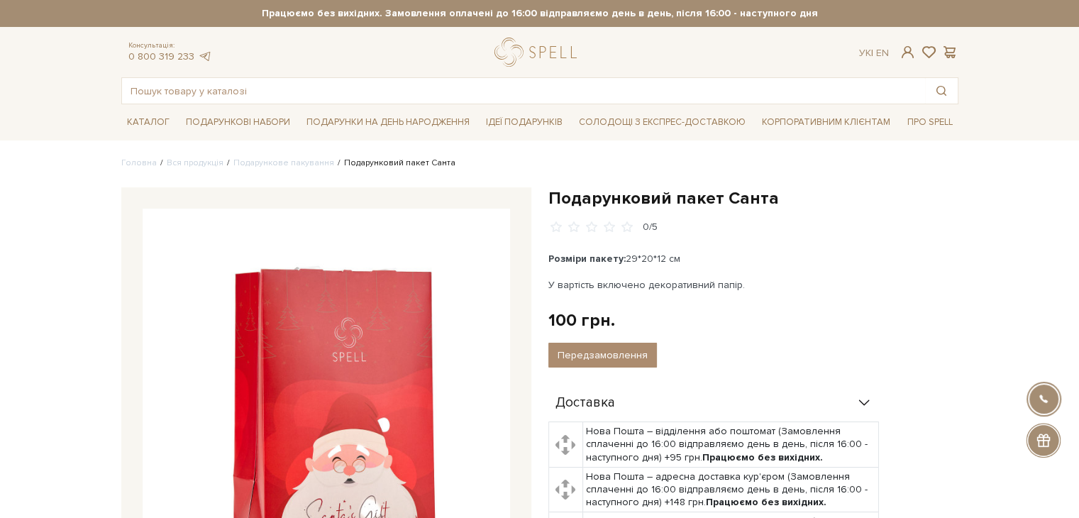
scroll to position [165, 0]
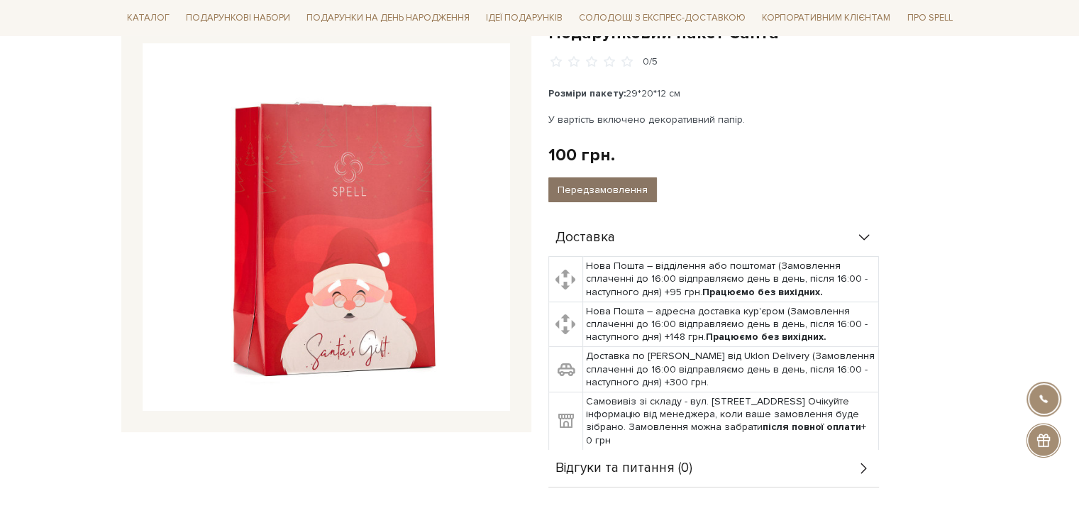
click at [560, 190] on button "Передзамовлення" at bounding box center [602, 189] width 109 height 25
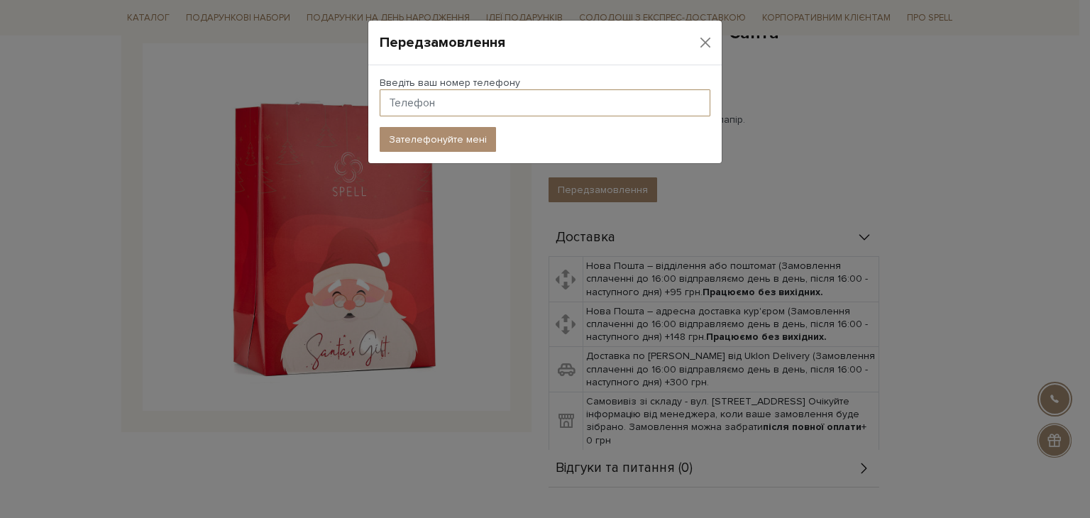
click at [496, 105] on input "text" at bounding box center [545, 102] width 331 height 27
click at [707, 42] on button "Close" at bounding box center [705, 42] width 21 height 21
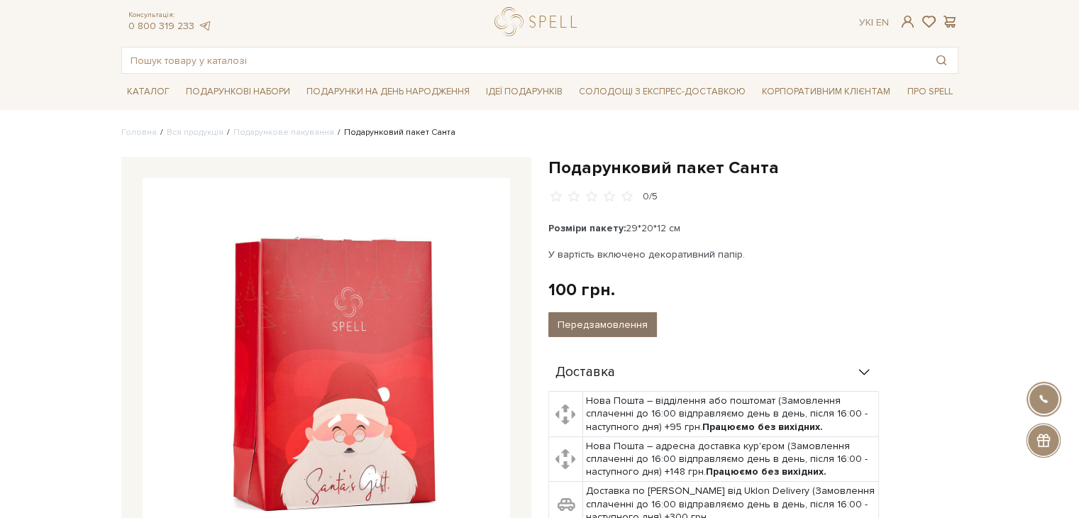
scroll to position [0, 0]
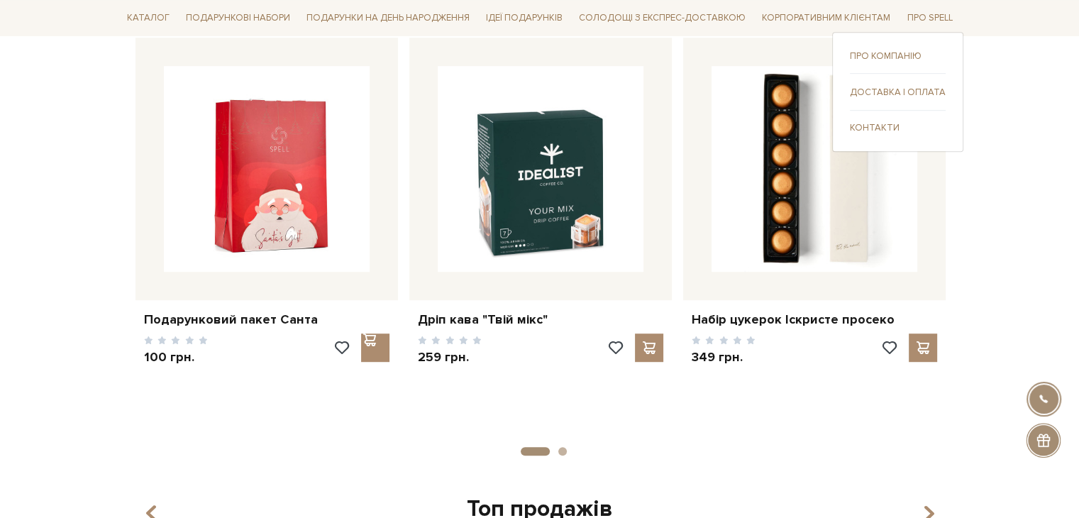
scroll to position [331, 0]
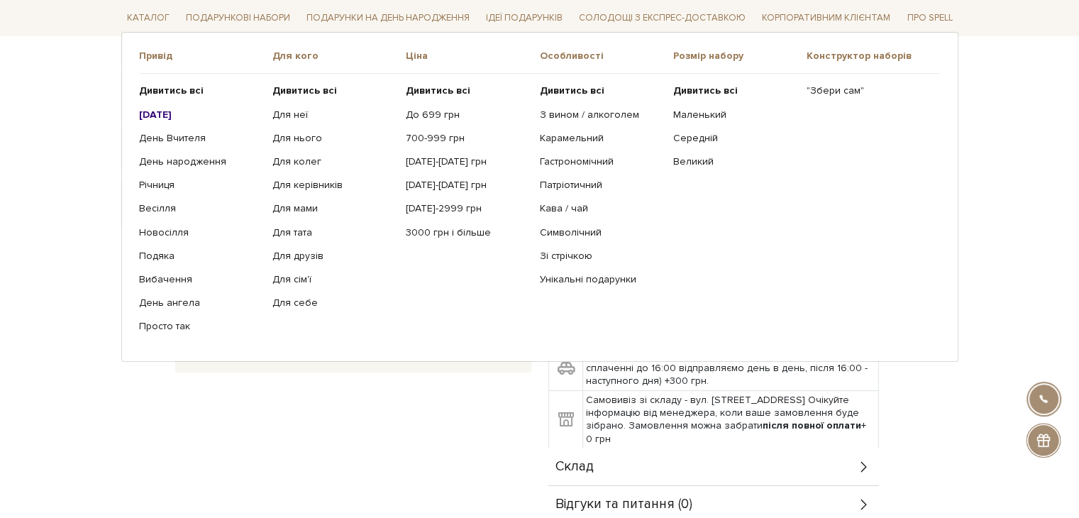
scroll to position [165, 0]
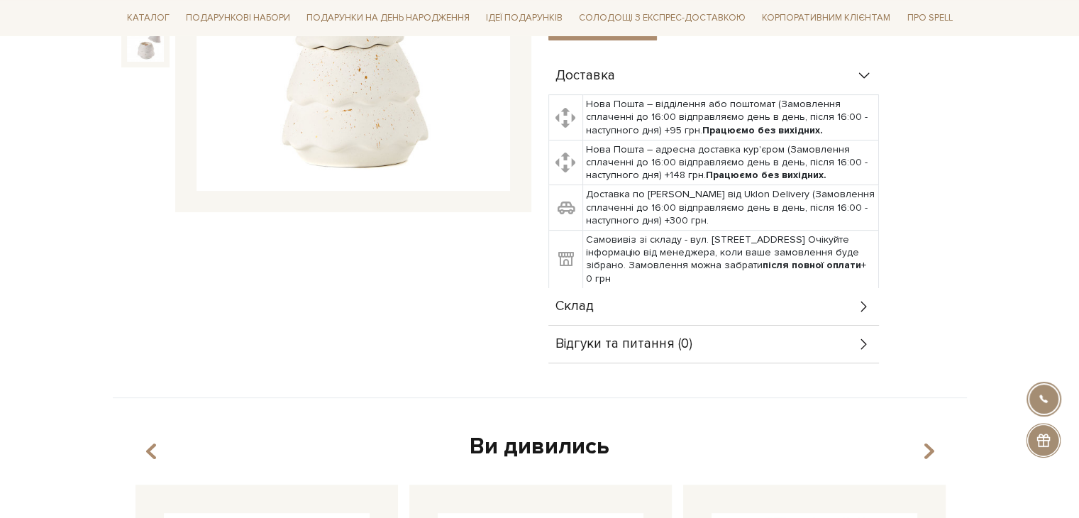
click at [329, 309] on div "Свічка-ялинка 0/5" at bounding box center [326, 110] width 427 height 507
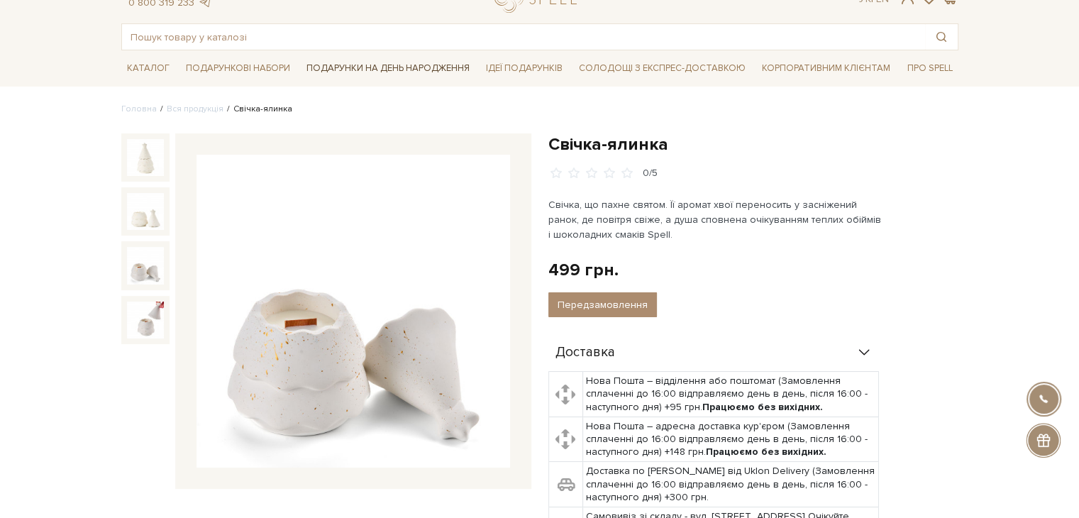
scroll to position [0, 0]
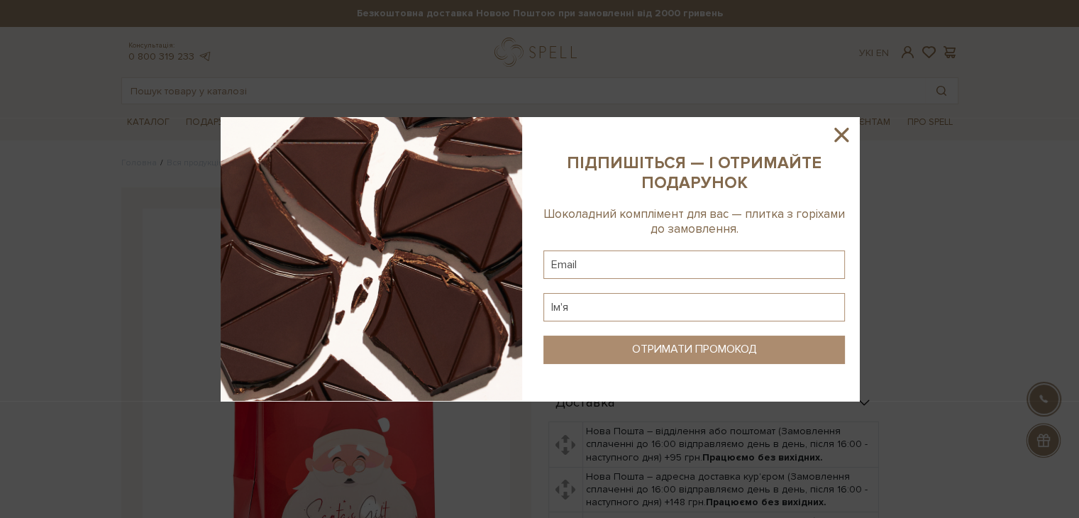
scroll to position [331, 0]
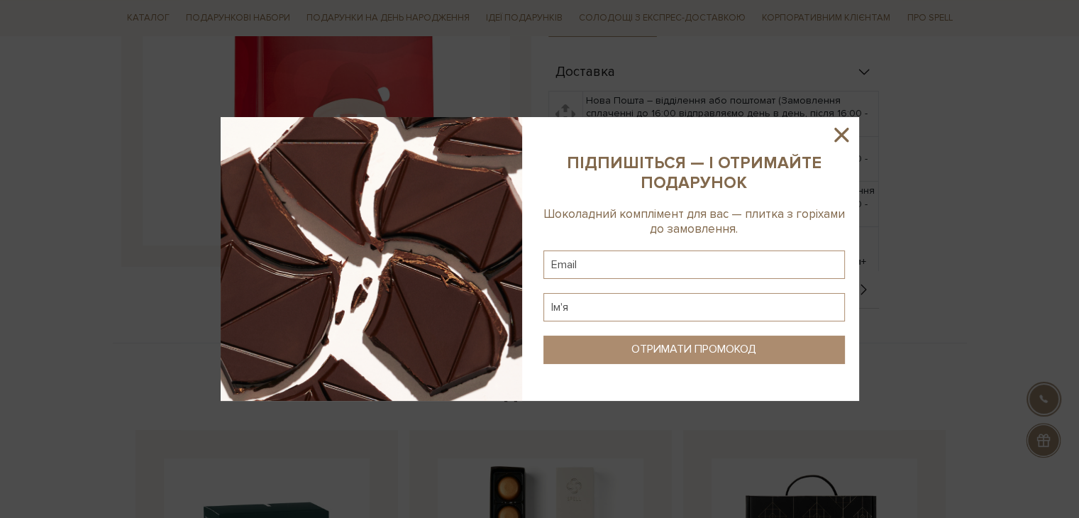
click at [841, 133] on icon at bounding box center [841, 135] width 14 height 14
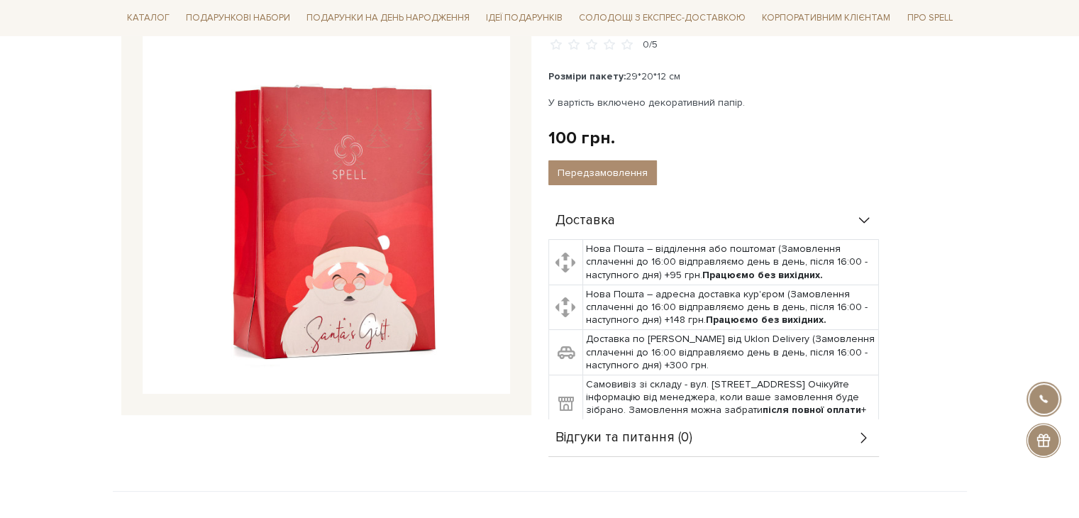
scroll to position [165, 0]
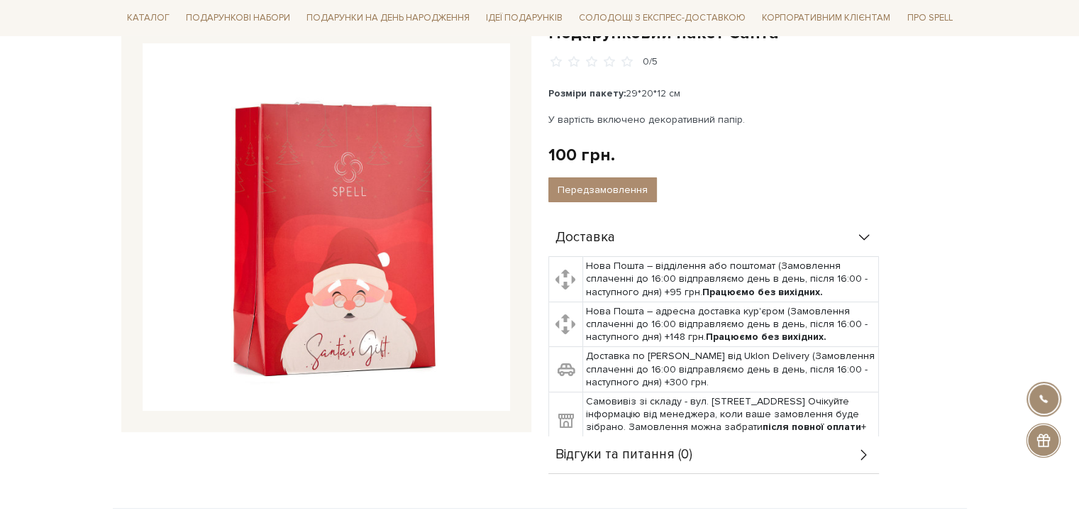
click at [345, 144] on img at bounding box center [326, 226] width 367 height 367
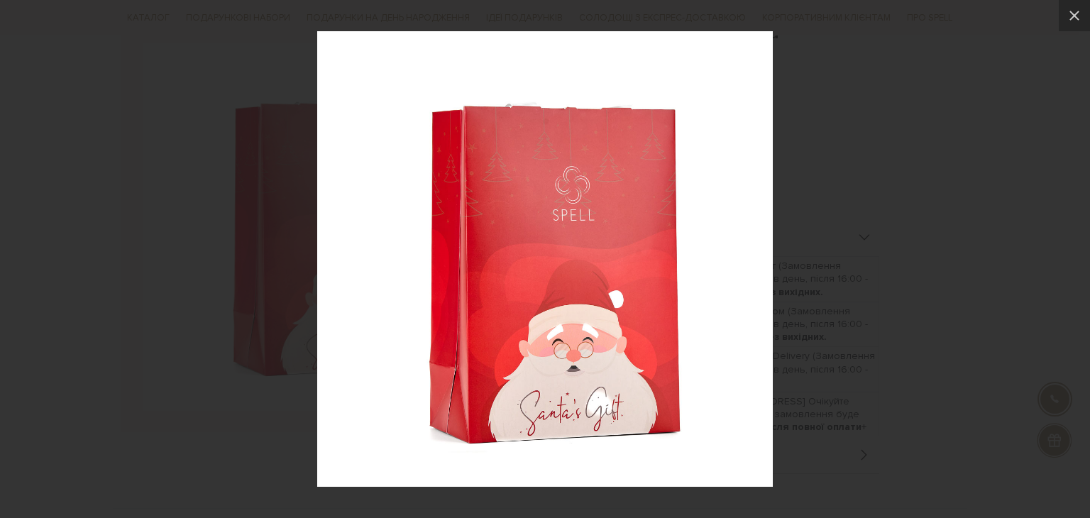
click at [939, 160] on div at bounding box center [545, 259] width 1090 height 518
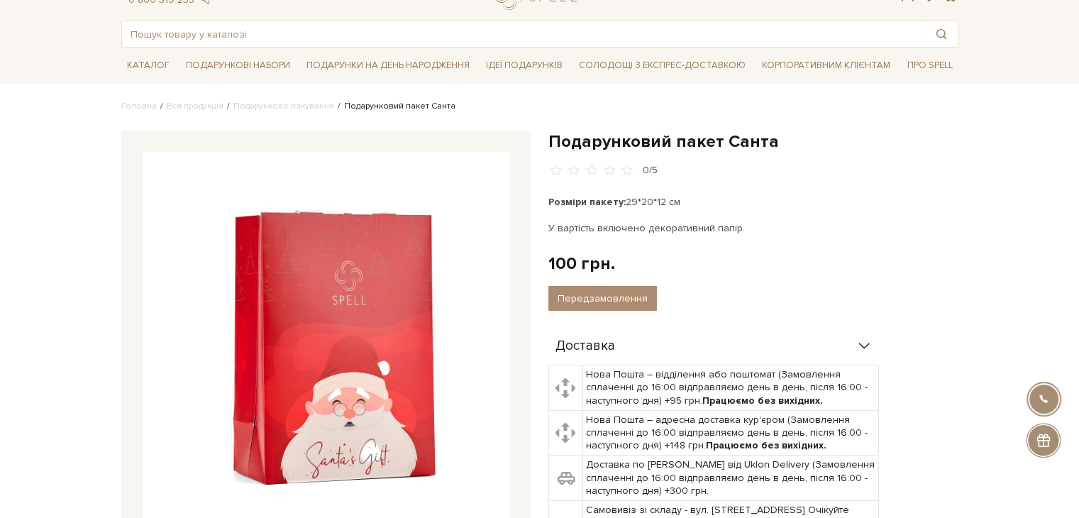
scroll to position [0, 0]
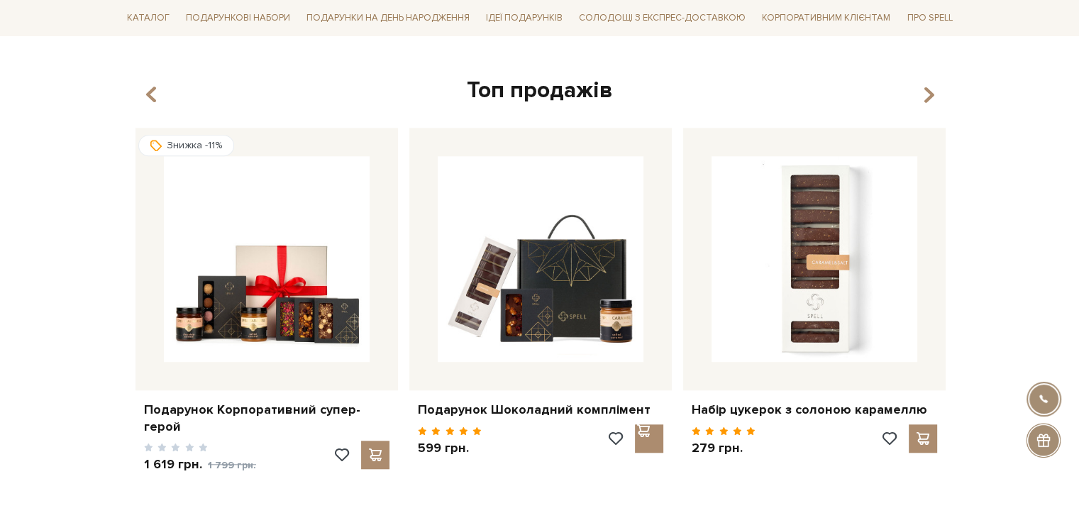
scroll to position [1159, 0]
